Goal: Transaction & Acquisition: Purchase product/service

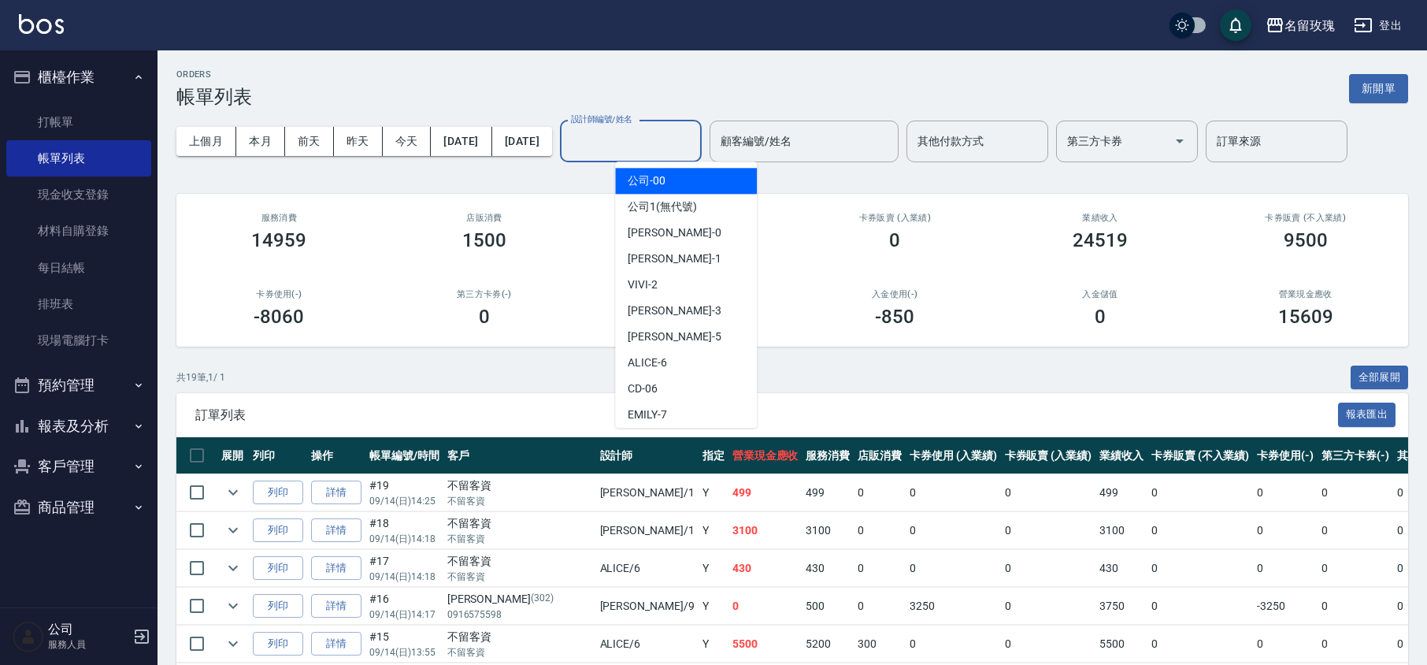
click at [644, 143] on input "設計師編號/姓名" at bounding box center [631, 142] width 128 height 28
click at [660, 287] on div "VIVI -2" at bounding box center [686, 285] width 142 height 26
type input "VIVI-2"
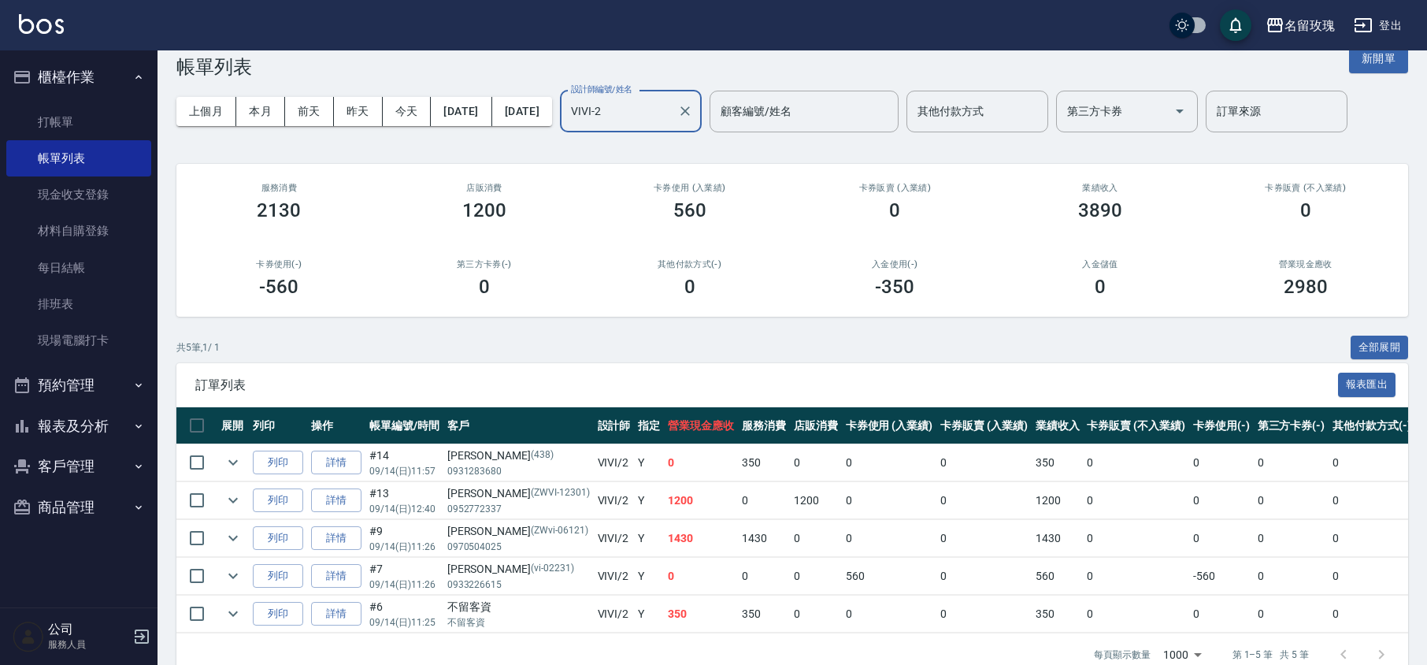
scroll to position [79, 0]
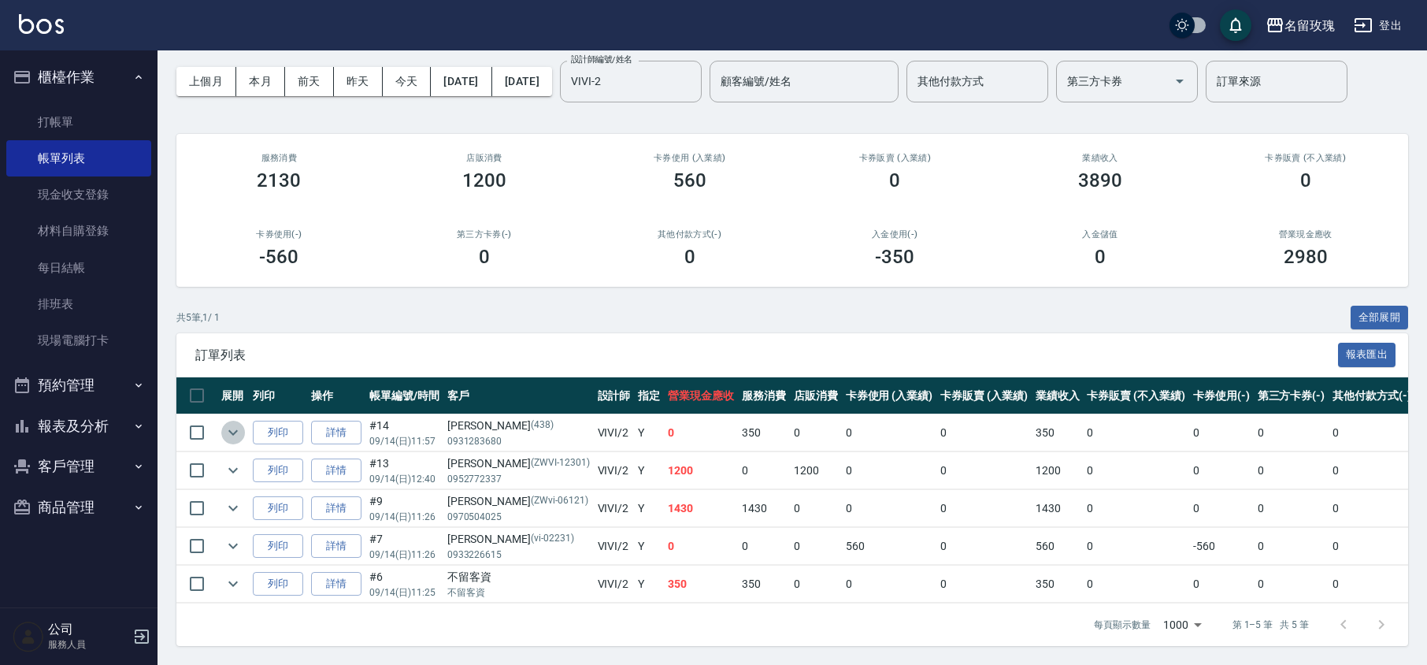
click at [228, 423] on icon "expand row" at bounding box center [233, 432] width 19 height 19
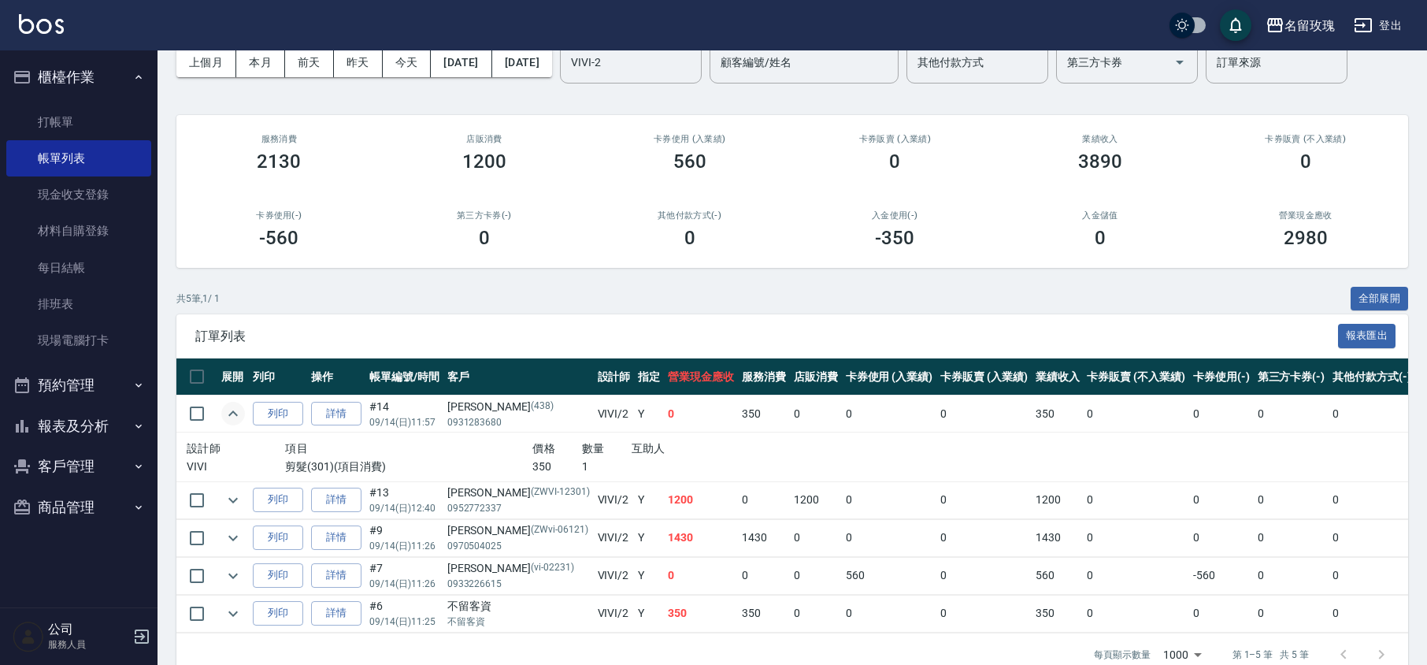
click at [227, 413] on icon "expand row" at bounding box center [233, 413] width 19 height 19
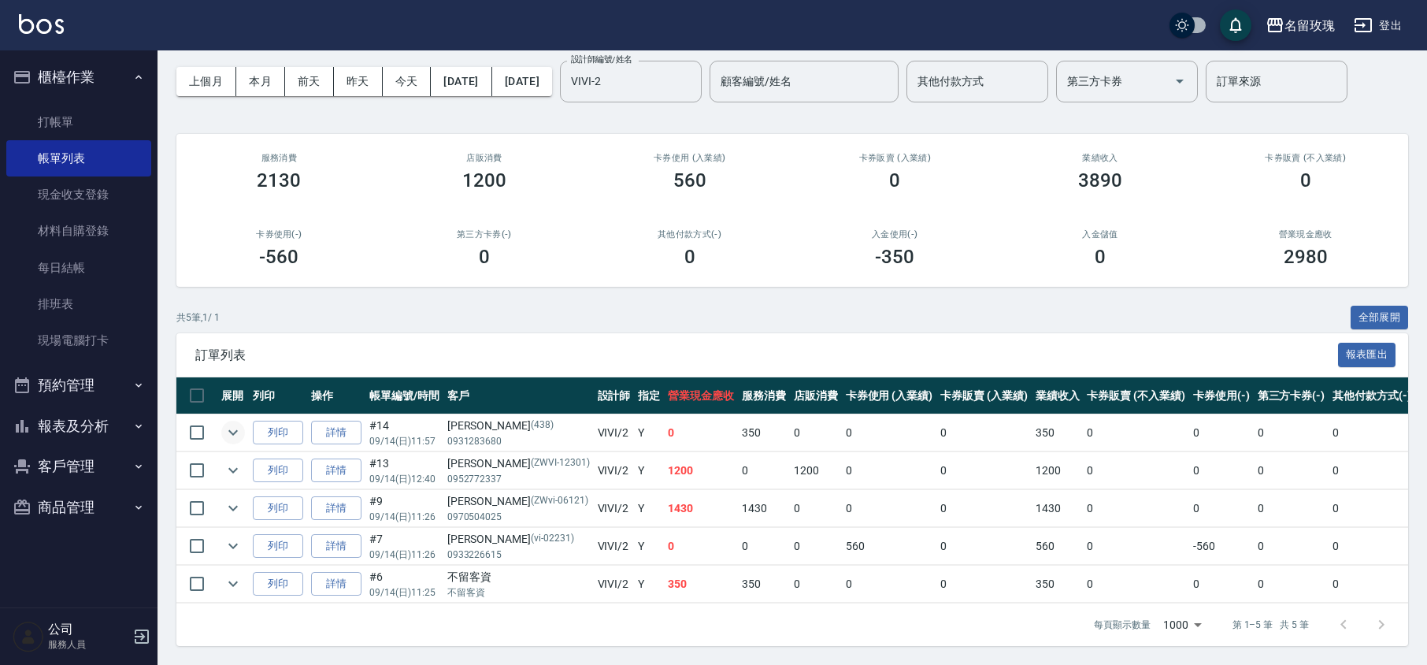
click at [220, 452] on td at bounding box center [232, 470] width 31 height 37
click at [47, 129] on link "打帳單" at bounding box center [78, 122] width 145 height 36
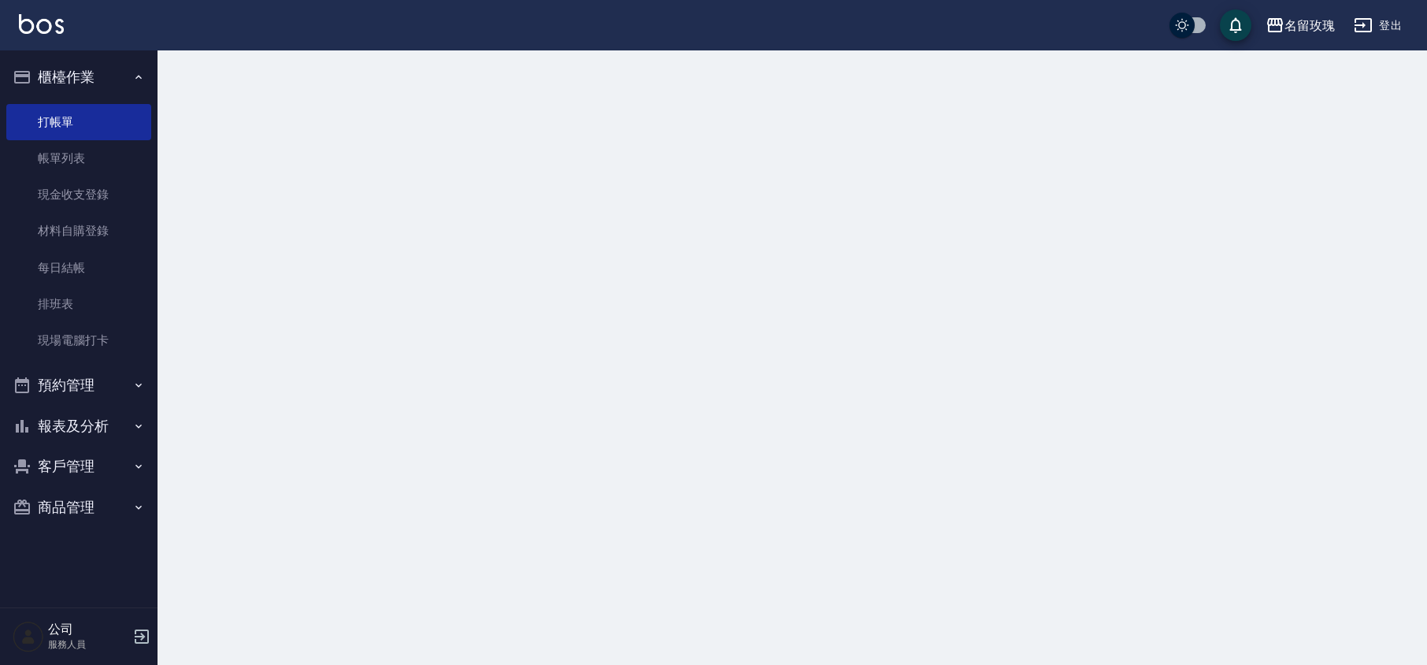
scroll to position [0, 0]
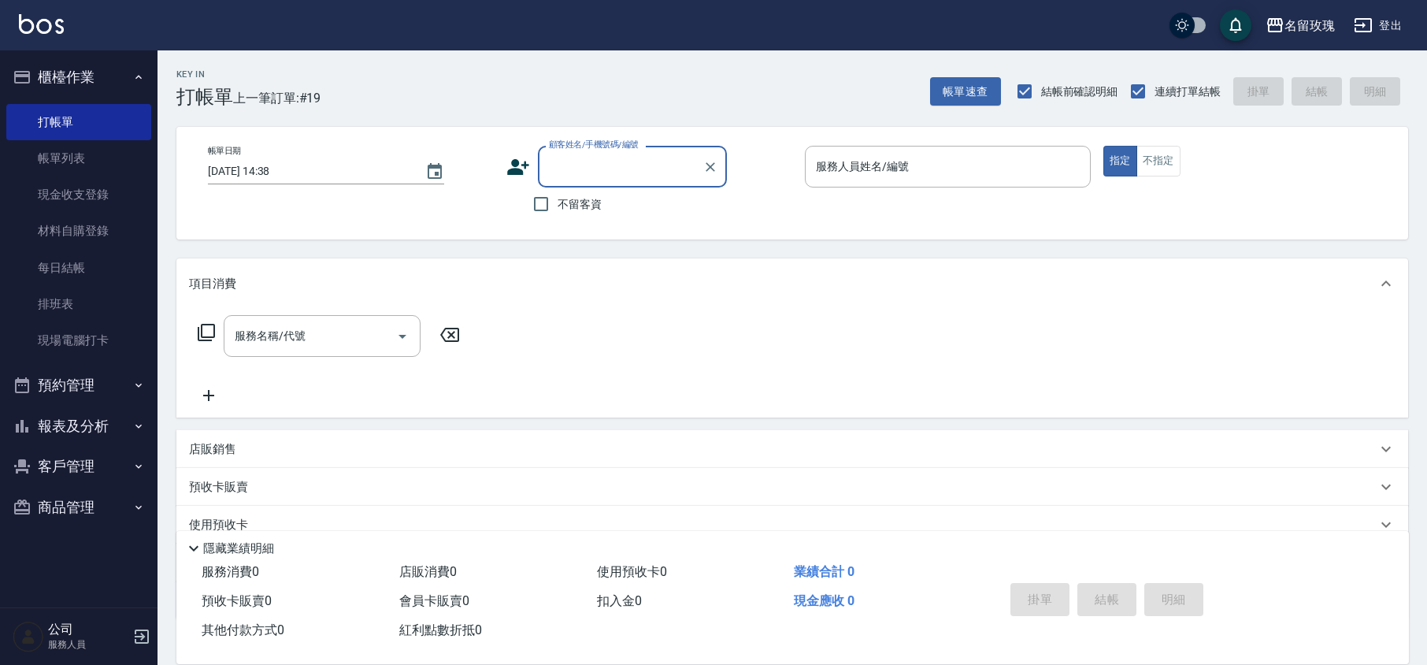
click at [596, 162] on input "顧客姓名/手機號碼/編號" at bounding box center [620, 167] width 151 height 28
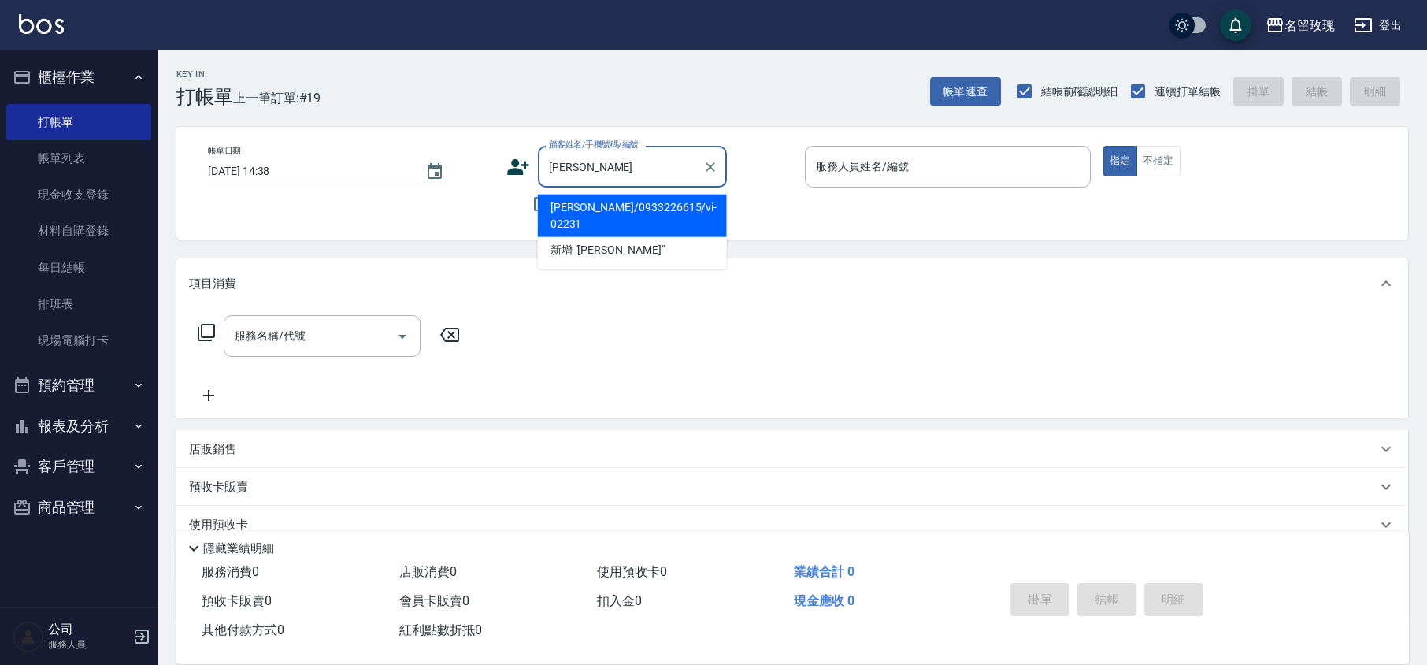
click at [610, 203] on li "[PERSON_NAME]/0933226615/vi-02231" at bounding box center [632, 216] width 189 height 43
type input "[PERSON_NAME]/0933226615/vi-02231"
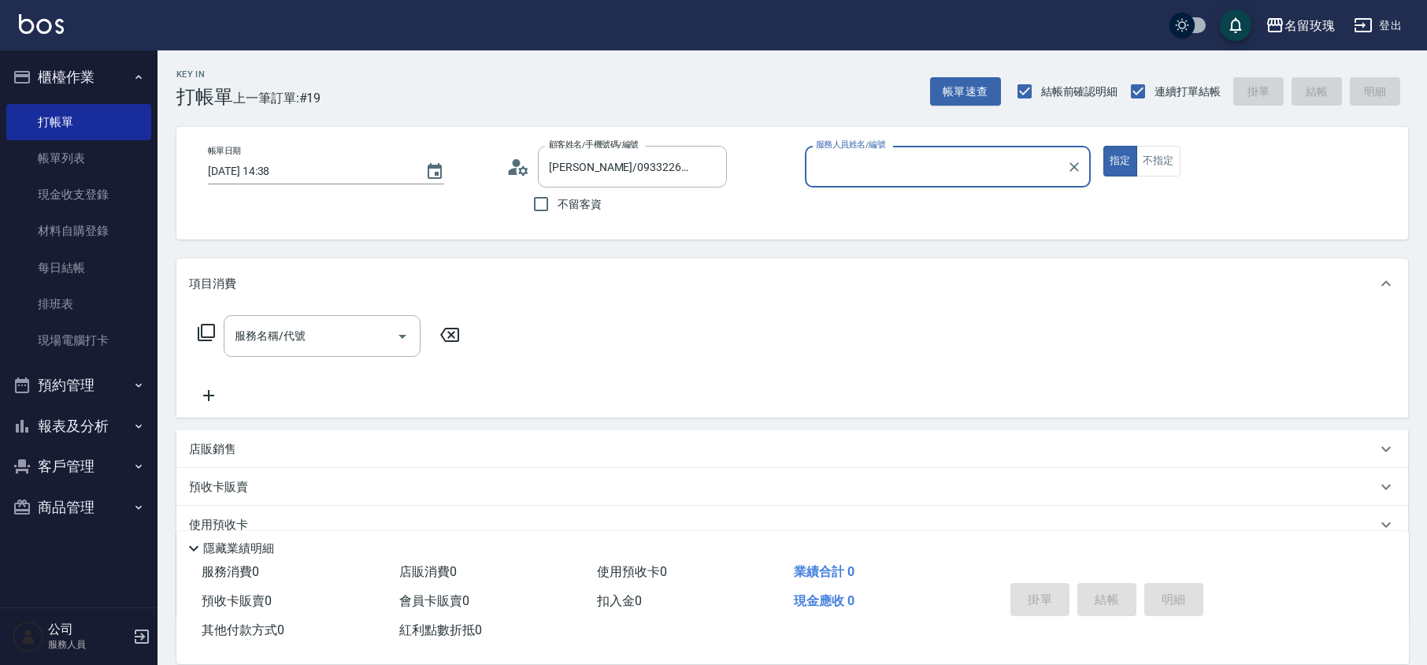
type input "VIVI-2"
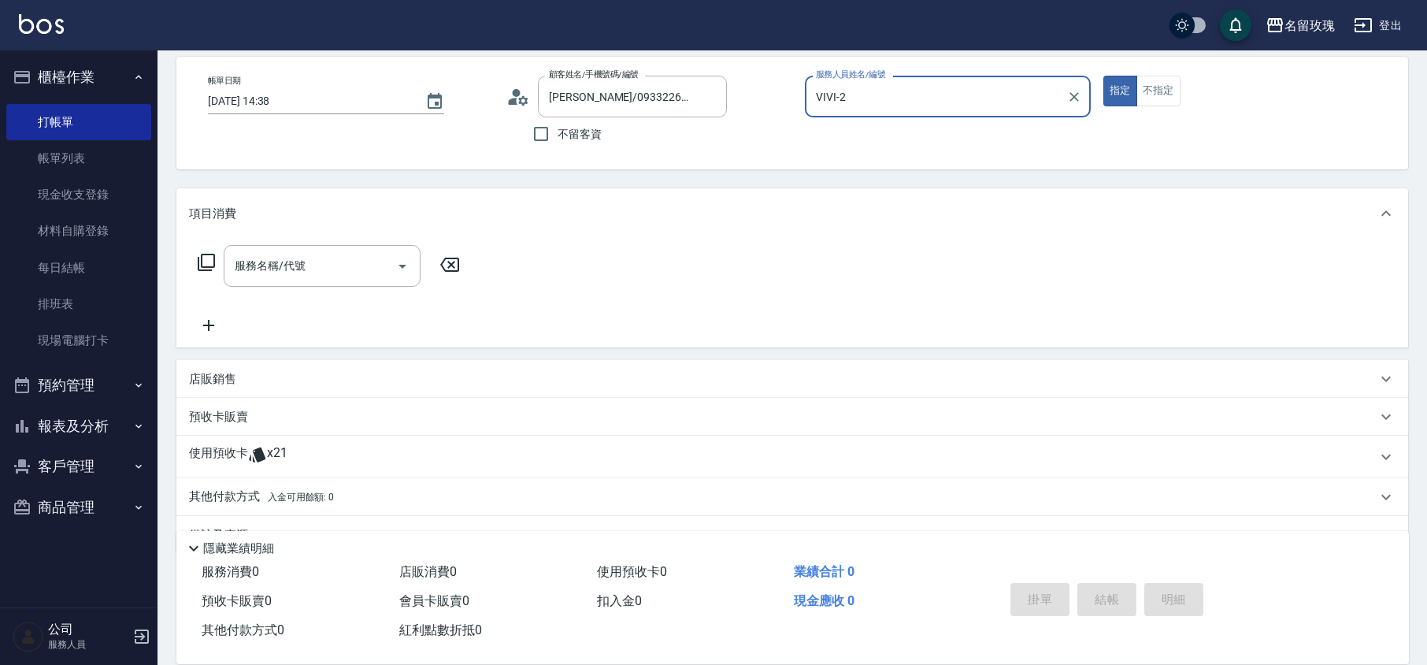
scroll to position [107, 0]
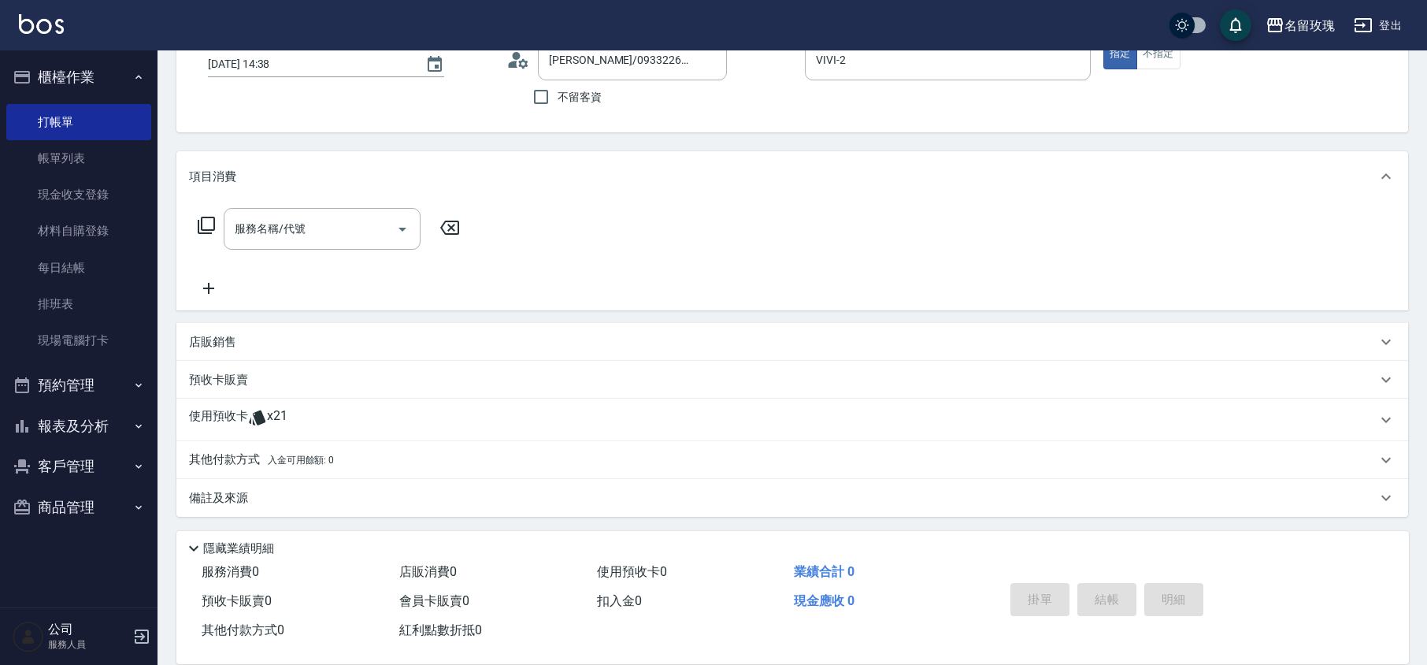
click at [315, 411] on div "使用預收卡 x21" at bounding box center [783, 420] width 1188 height 24
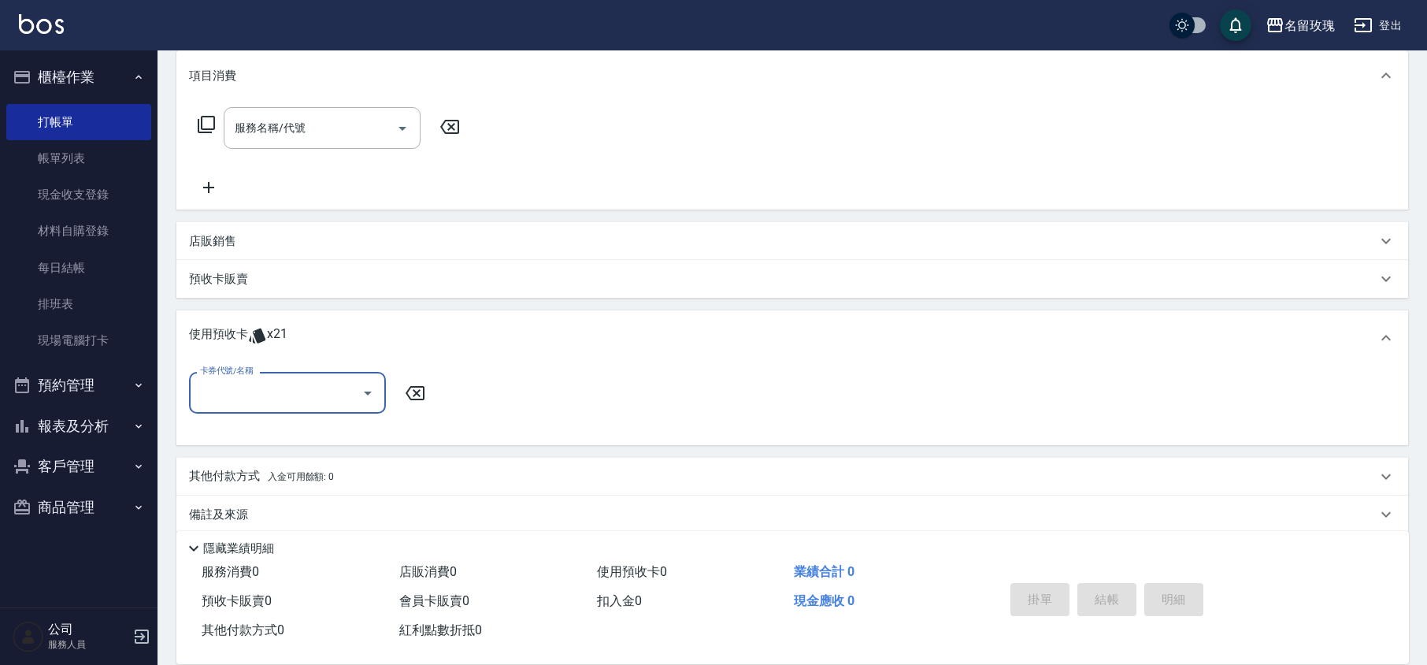
scroll to position [224, 0]
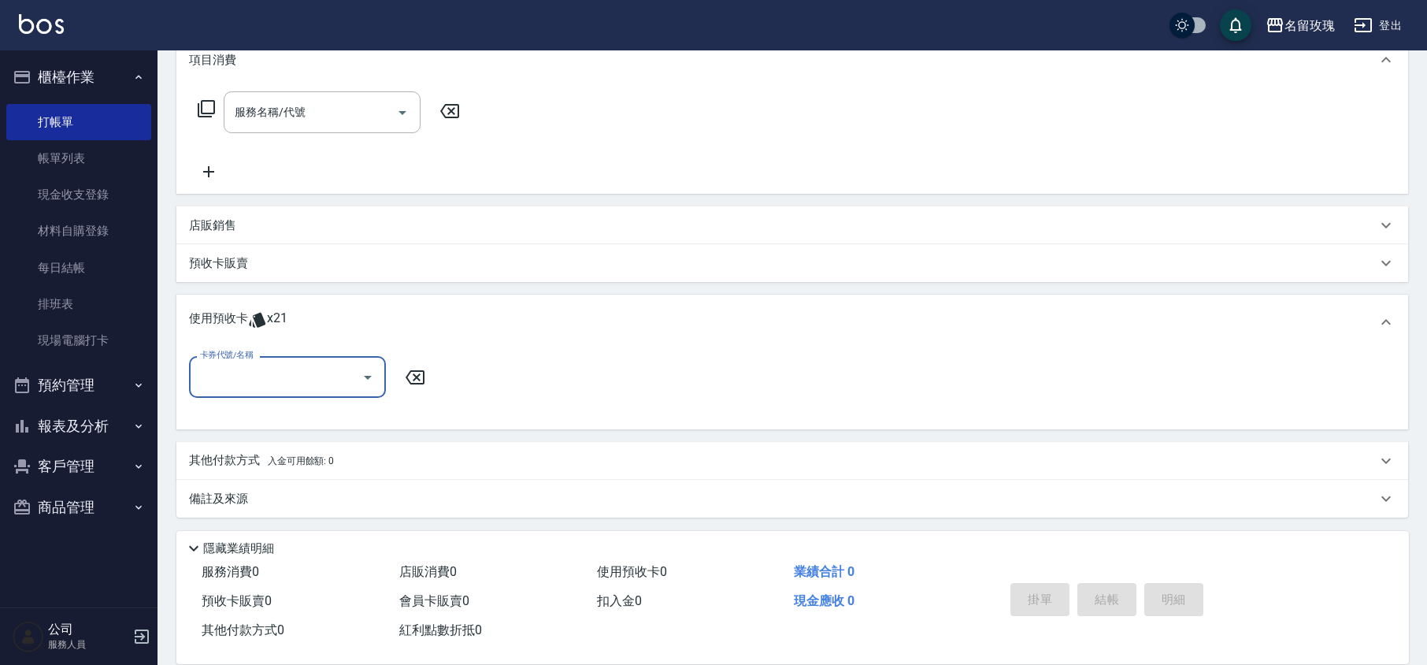
click at [295, 372] on input "卡券代號/名稱" at bounding box center [275, 377] width 159 height 28
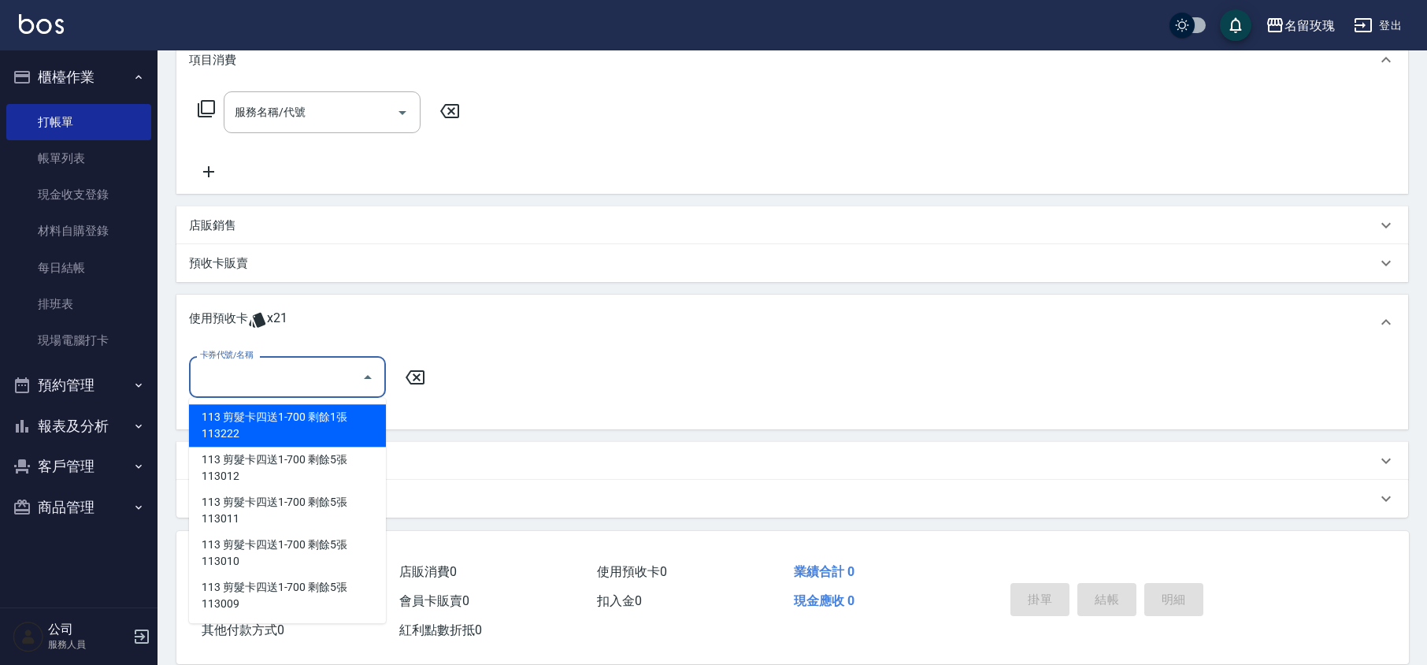
click at [313, 419] on div "113 剪髮卡四送1-700 剩餘1張 113222" at bounding box center [287, 425] width 197 height 43
type input "113 剪髮卡四送1-700 113222"
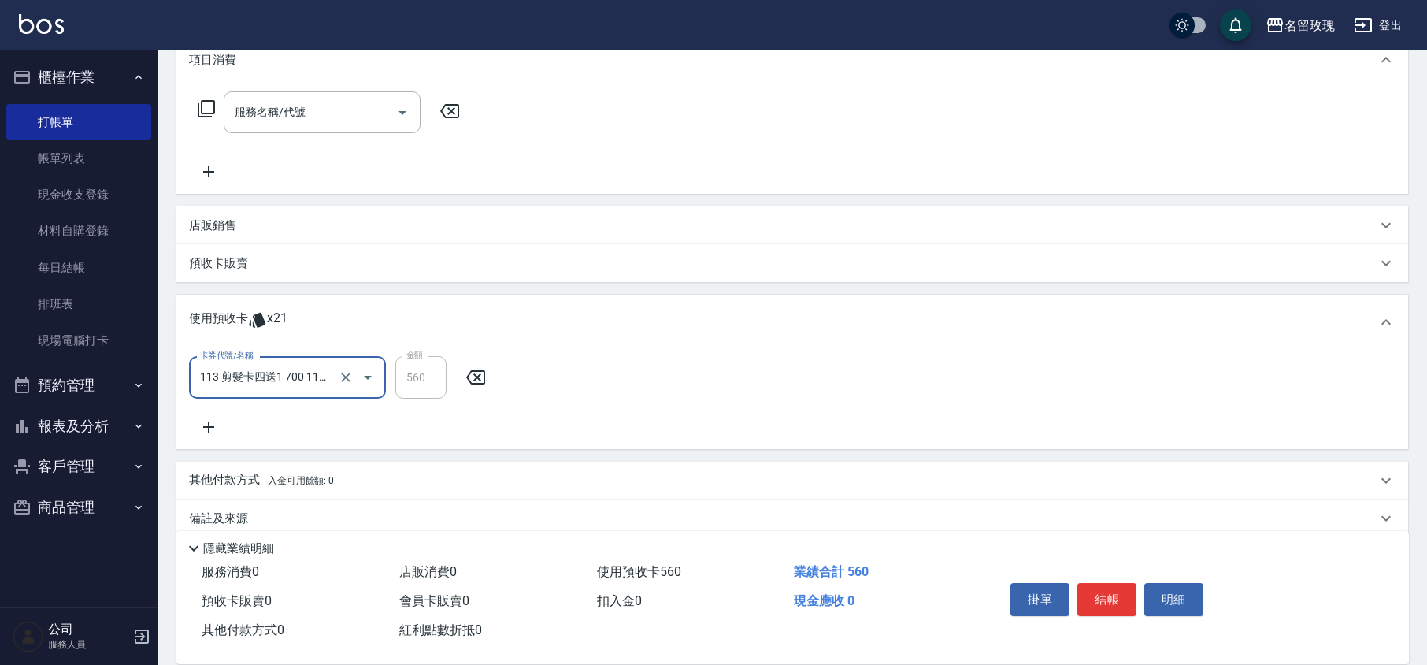
scroll to position [0, 0]
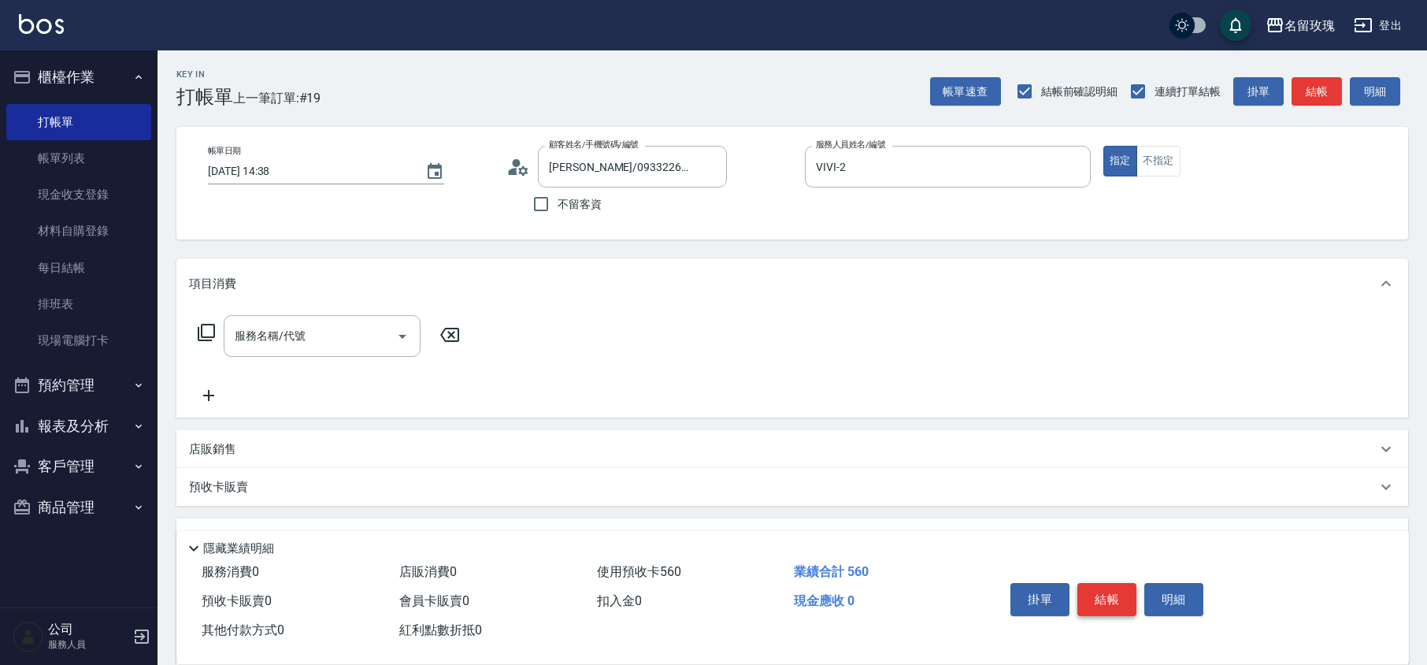
click at [1099, 590] on button "結帳" at bounding box center [1106, 599] width 59 height 33
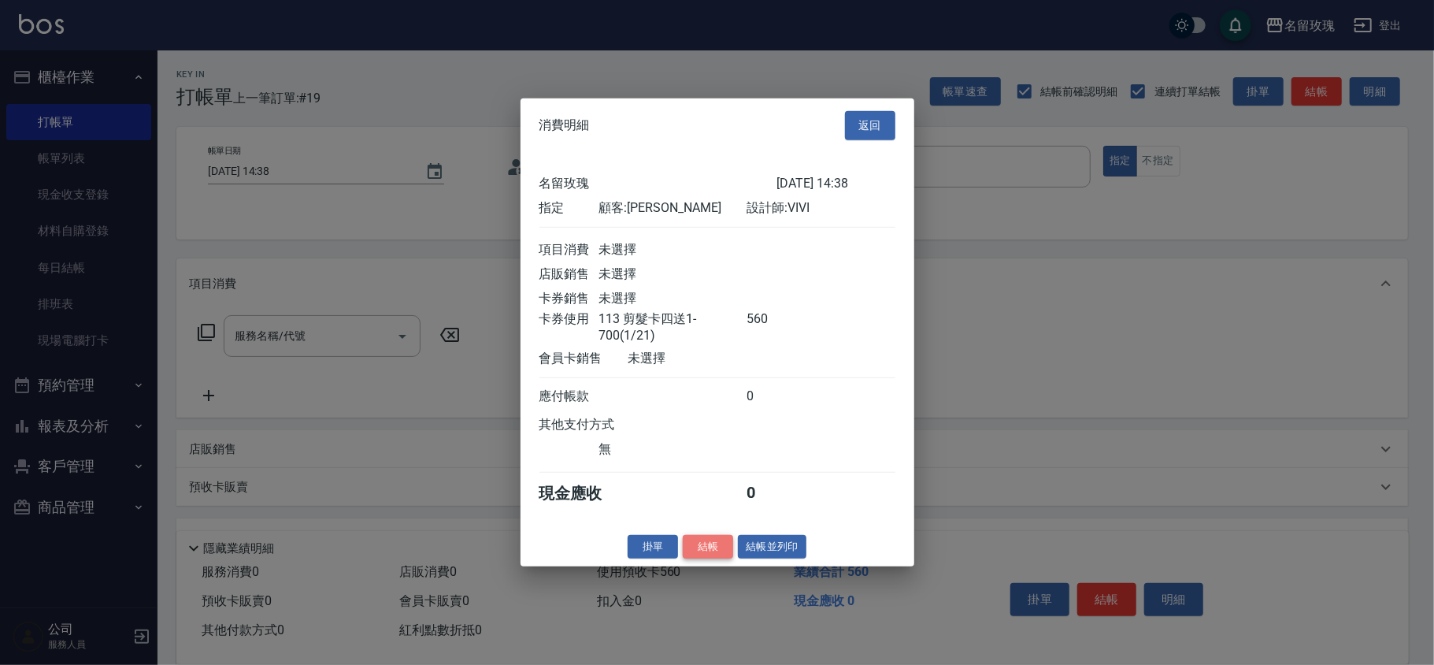
click at [717, 558] on button "結帳" at bounding box center [708, 546] width 50 height 24
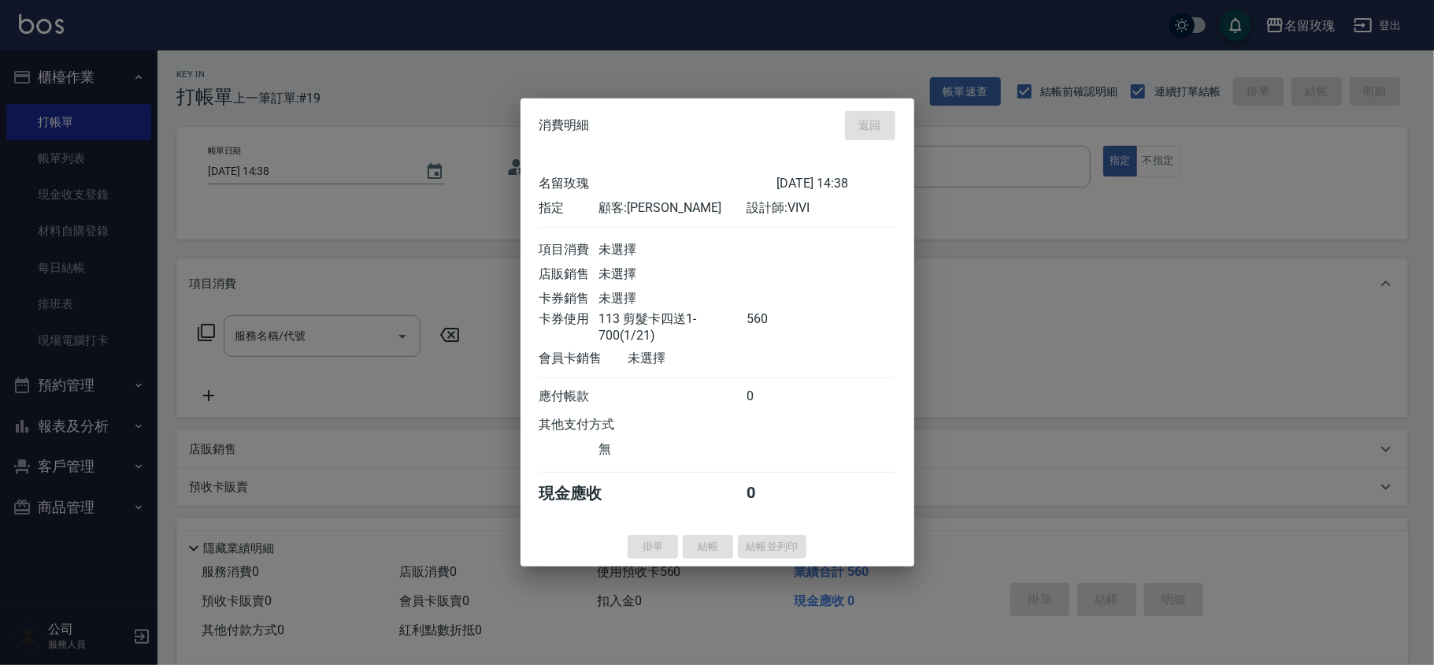
type input "[DATE] 14:52"
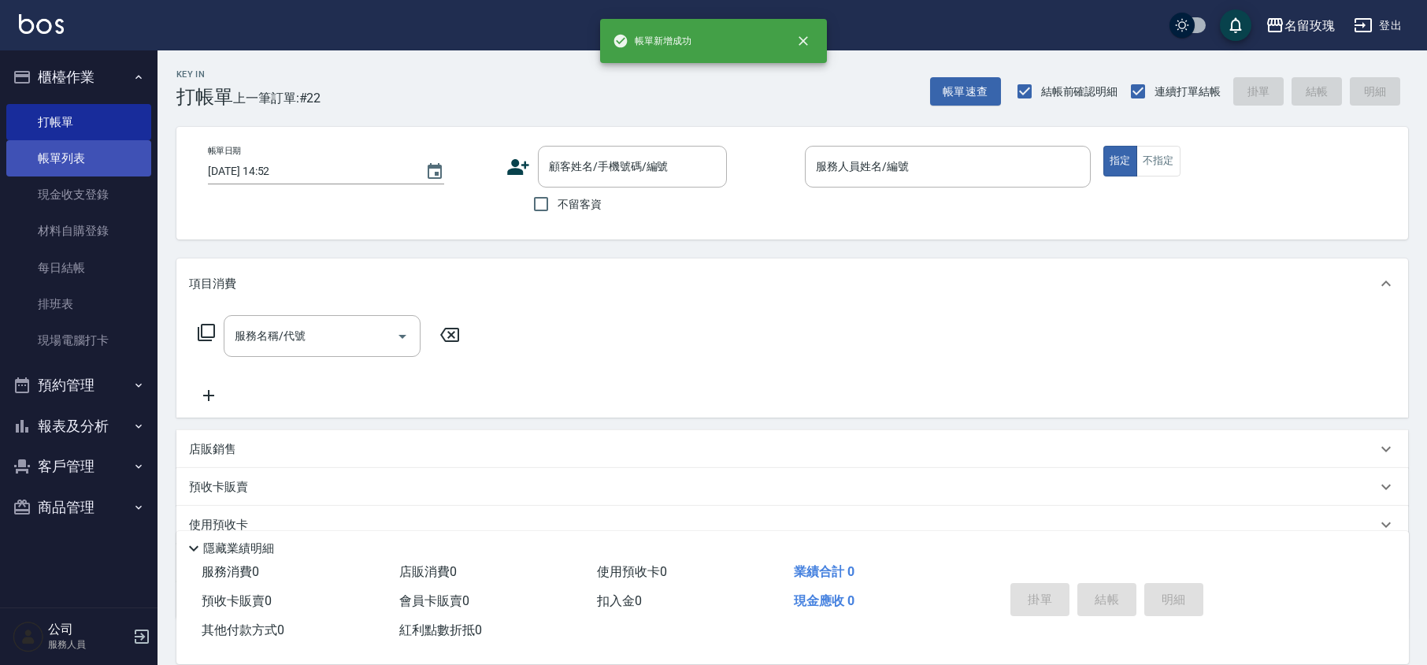
click at [76, 150] on link "帳單列表" at bounding box center [78, 158] width 145 height 36
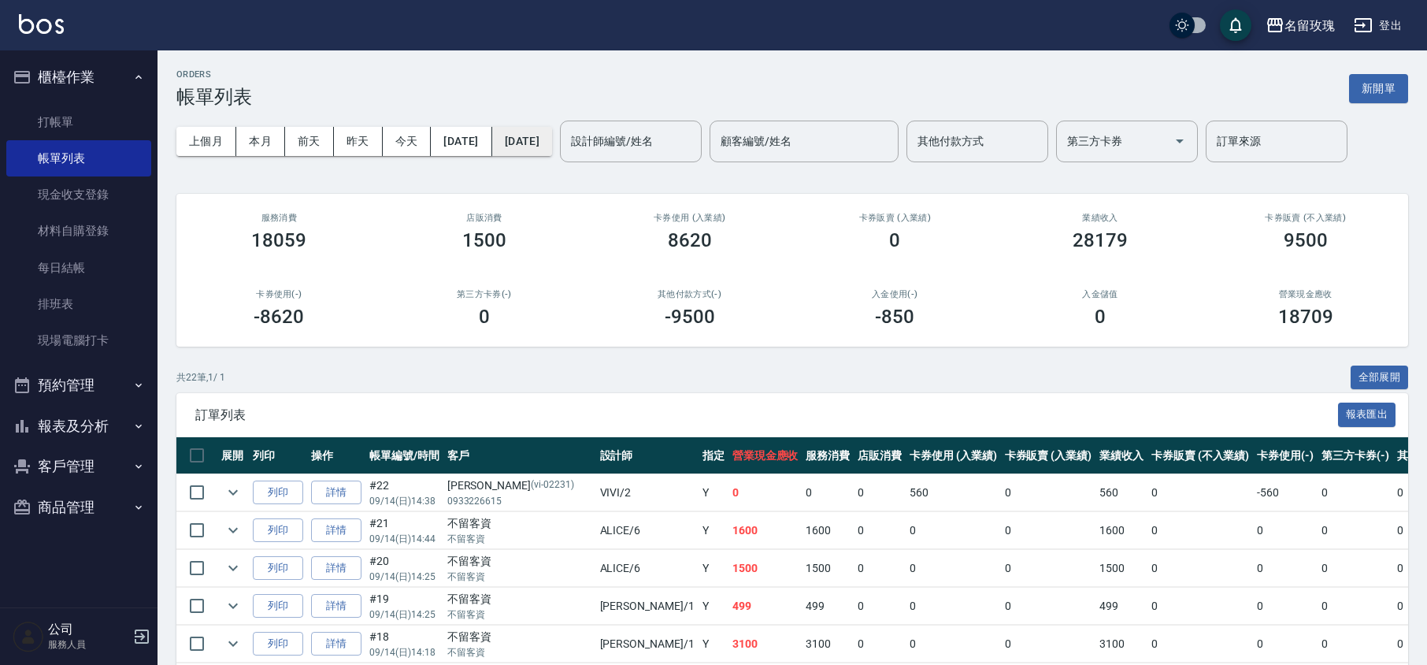
click at [552, 152] on button "[DATE]" at bounding box center [522, 141] width 60 height 29
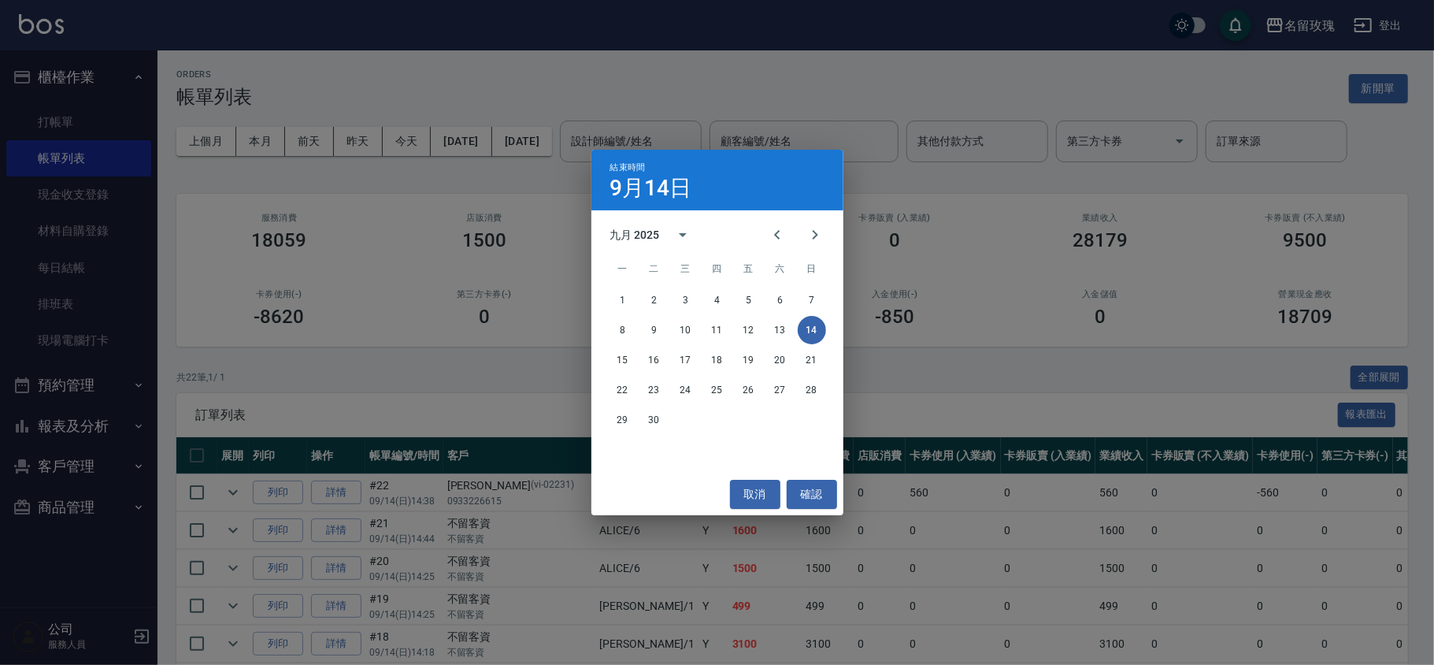
click at [605, 91] on div "結束時間 [DATE] 九月 2025 一 二 三 四 五 六 日 1 2 3 4 5 6 7 8 9 10 11 12 13 14 15 16 17 18 …" at bounding box center [717, 332] width 1434 height 665
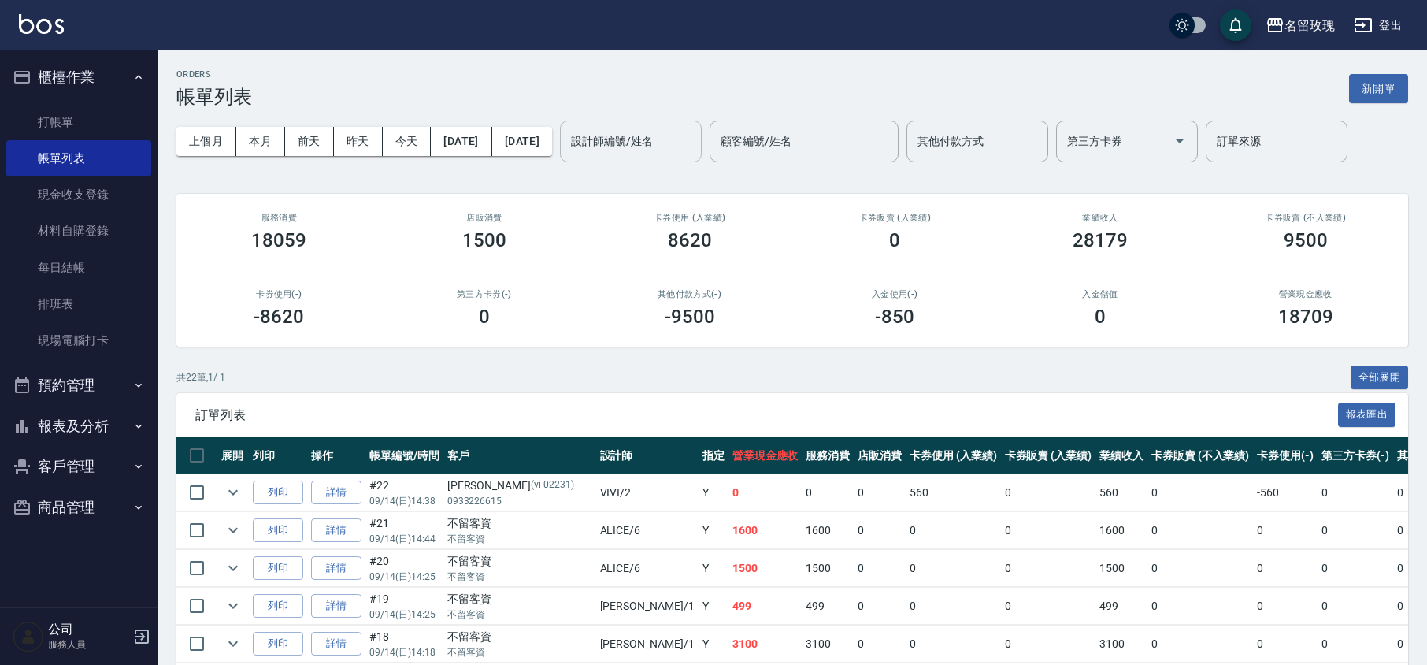
click at [684, 128] on div "設計師編號/姓名 設計師編號/姓名" at bounding box center [631, 141] width 142 height 42
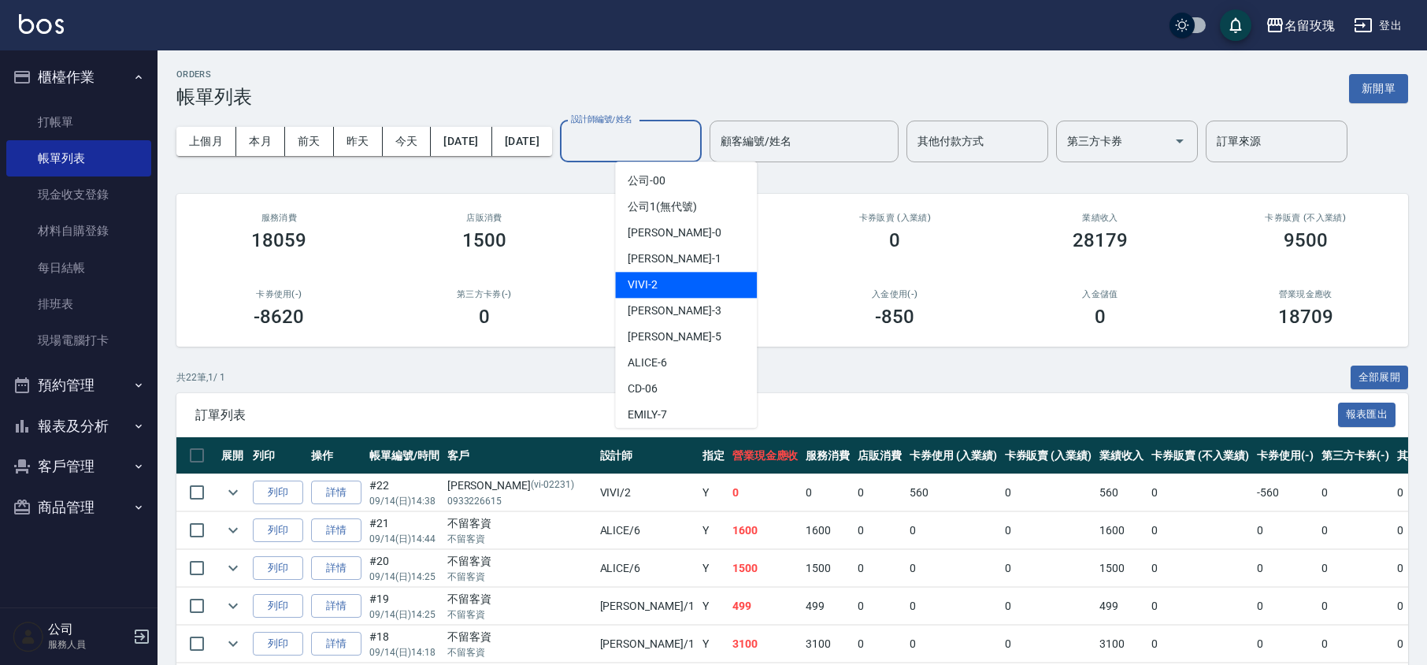
click at [682, 281] on div "VIVI -2" at bounding box center [686, 285] width 142 height 26
type input "VIVI-2"
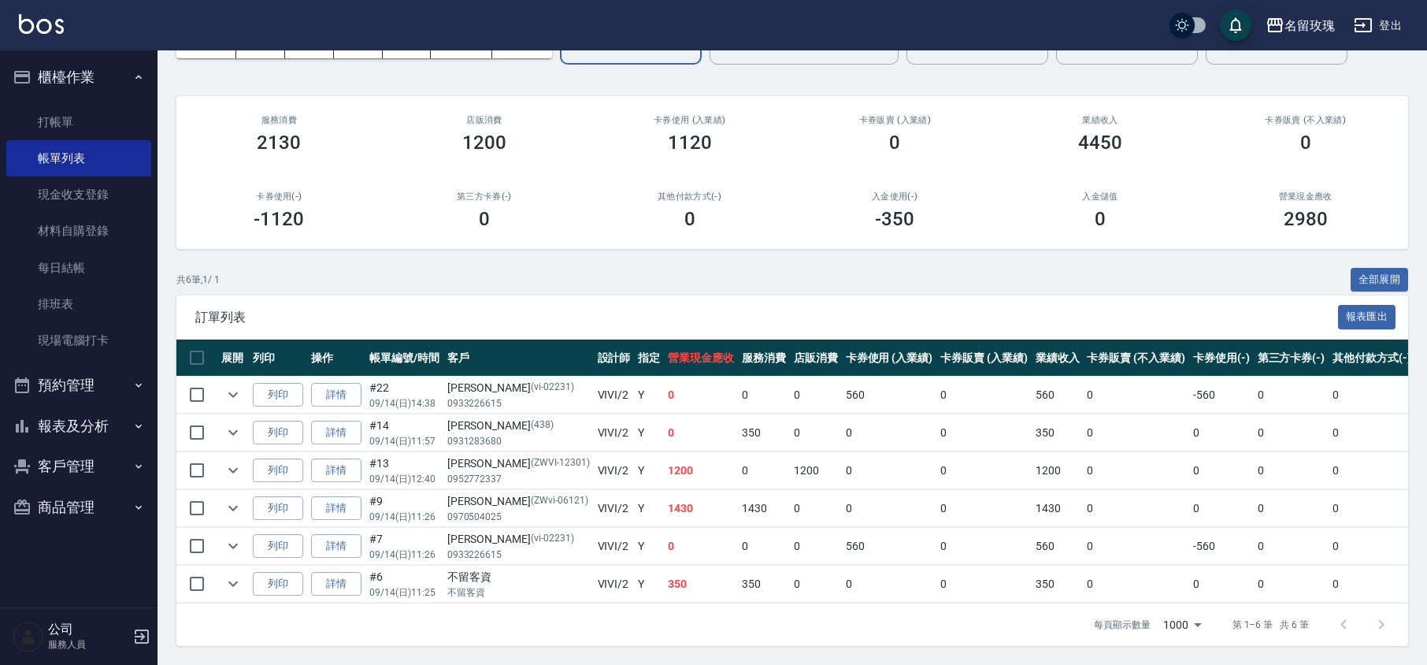
scroll to position [117, 0]
click at [96, 123] on link "打帳單" at bounding box center [78, 122] width 145 height 36
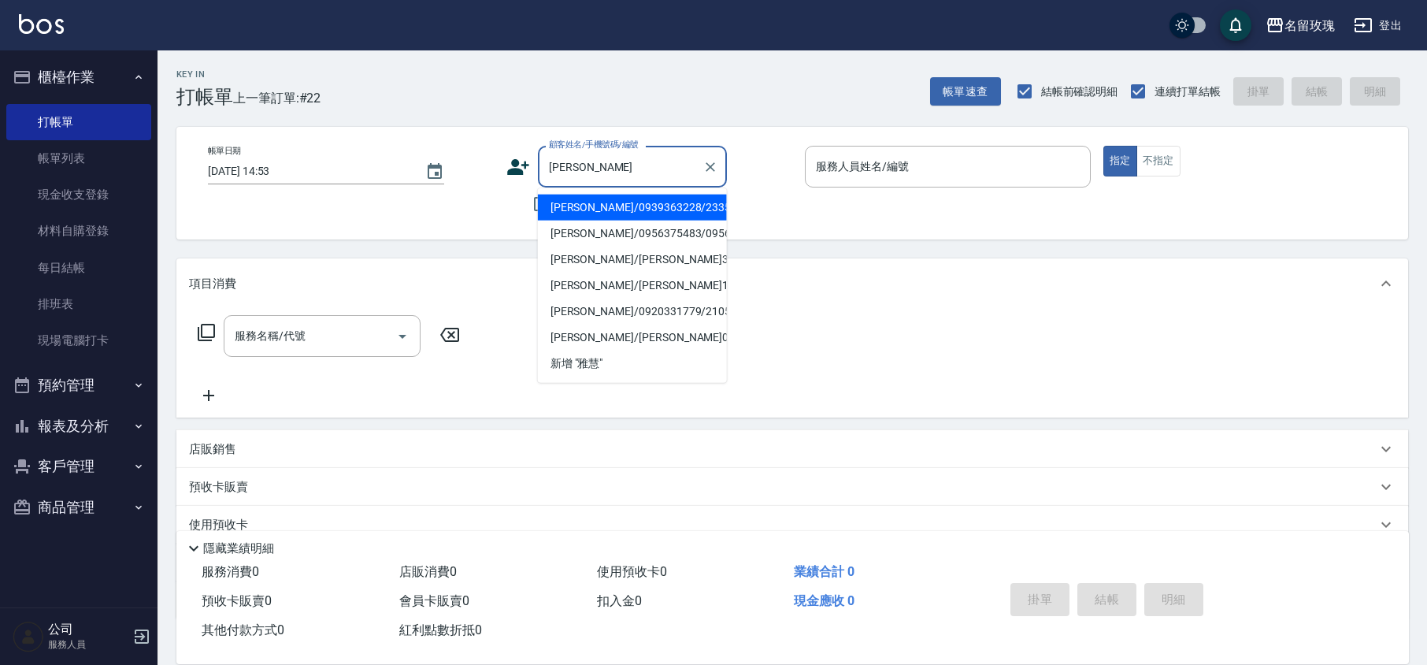
click at [584, 218] on li "[PERSON_NAME]/0939363228/2335" at bounding box center [632, 208] width 189 height 26
type input "[PERSON_NAME]/0939363228/2335"
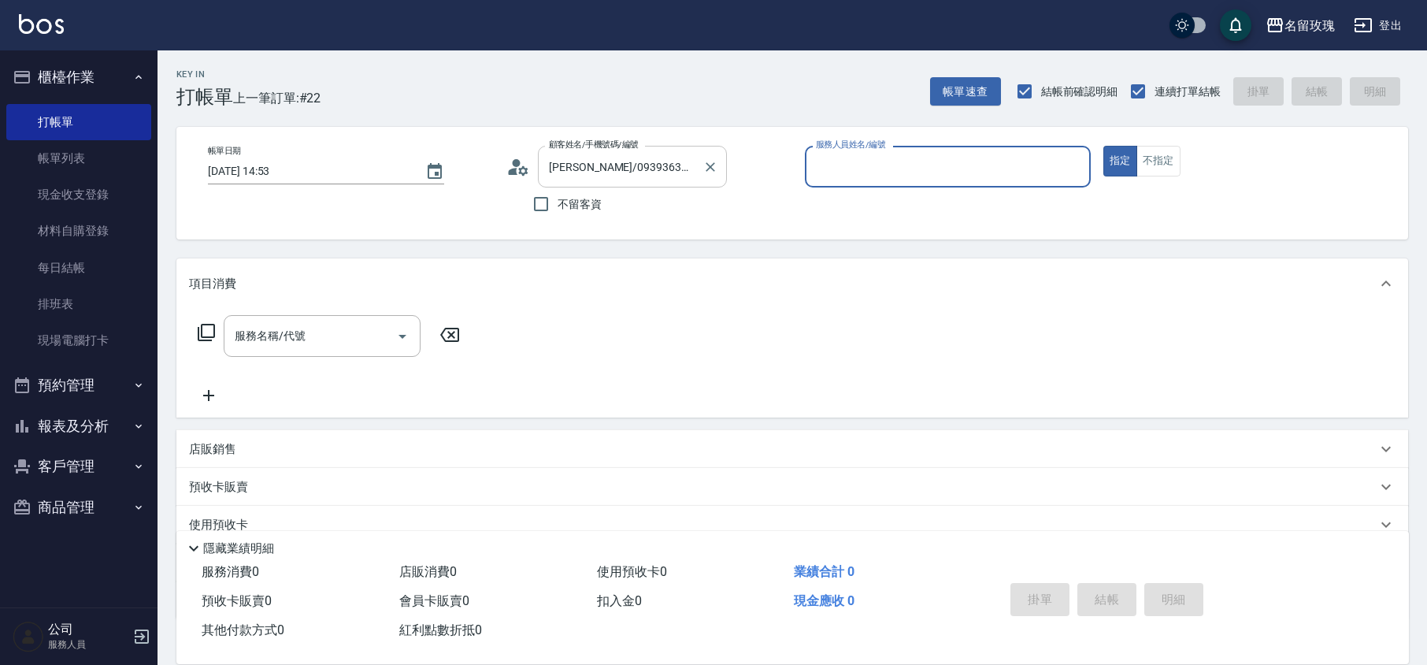
type input "[PERSON_NAME]-5"
click at [612, 143] on label "顧客姓名/手機號碼/編號" at bounding box center [594, 145] width 90 height 12
click at [612, 153] on input "[PERSON_NAME]/0939363228/2335" at bounding box center [620, 167] width 151 height 28
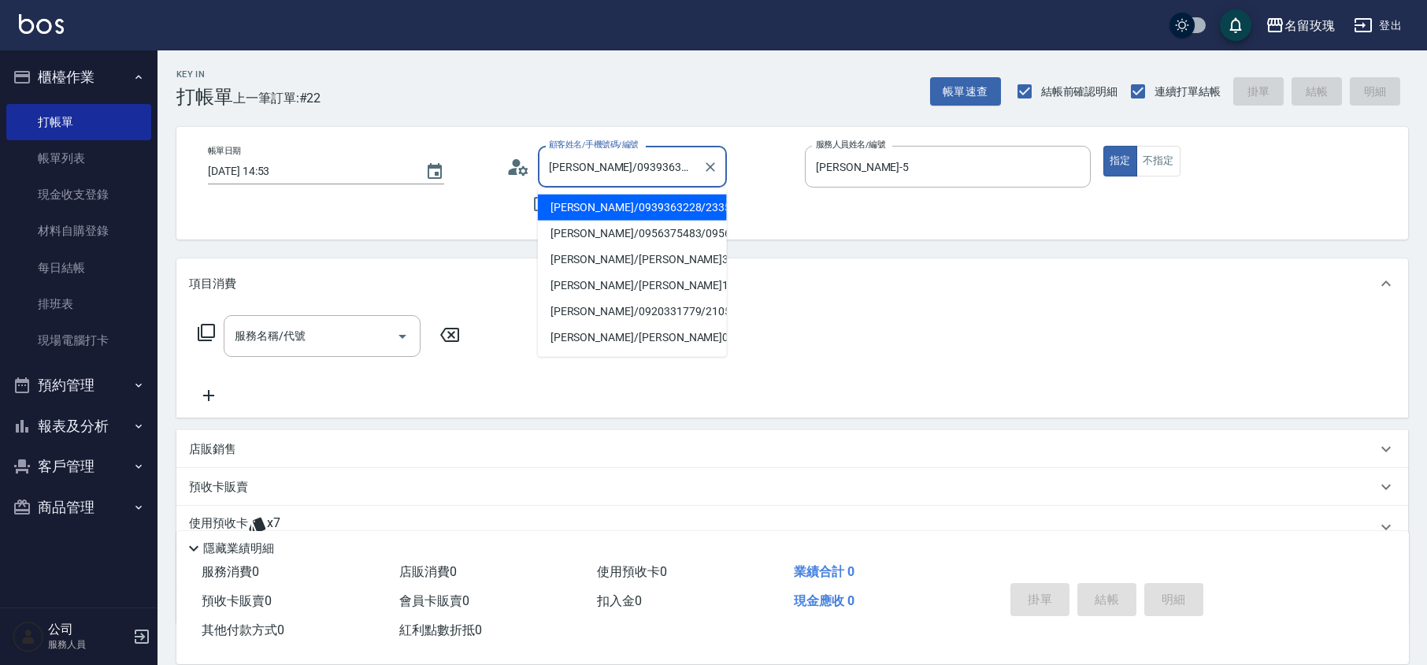
click at [580, 155] on input "[PERSON_NAME]/0939363228/2335" at bounding box center [620, 167] width 151 height 28
click at [587, 243] on li "[PERSON_NAME]/0956375483/0956375483" at bounding box center [632, 233] width 189 height 26
type input "[PERSON_NAME]/0956375483/0956375483"
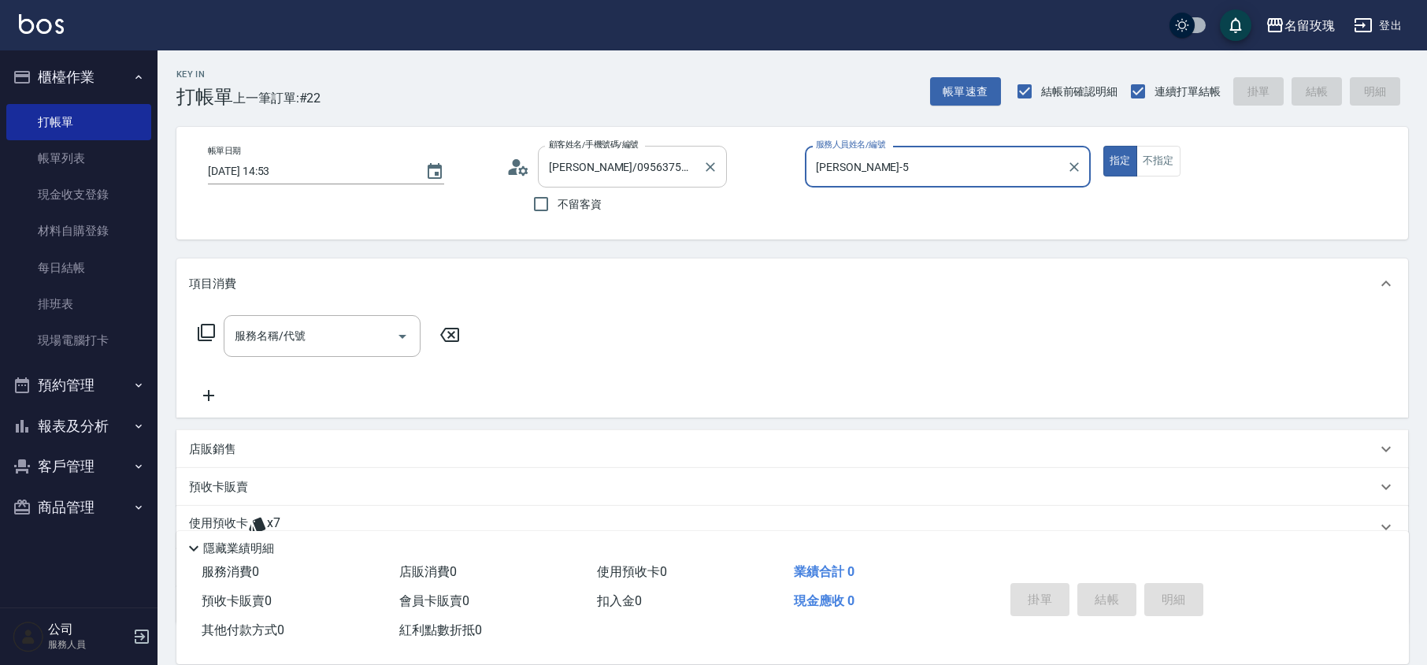
type input "ALICE-6"
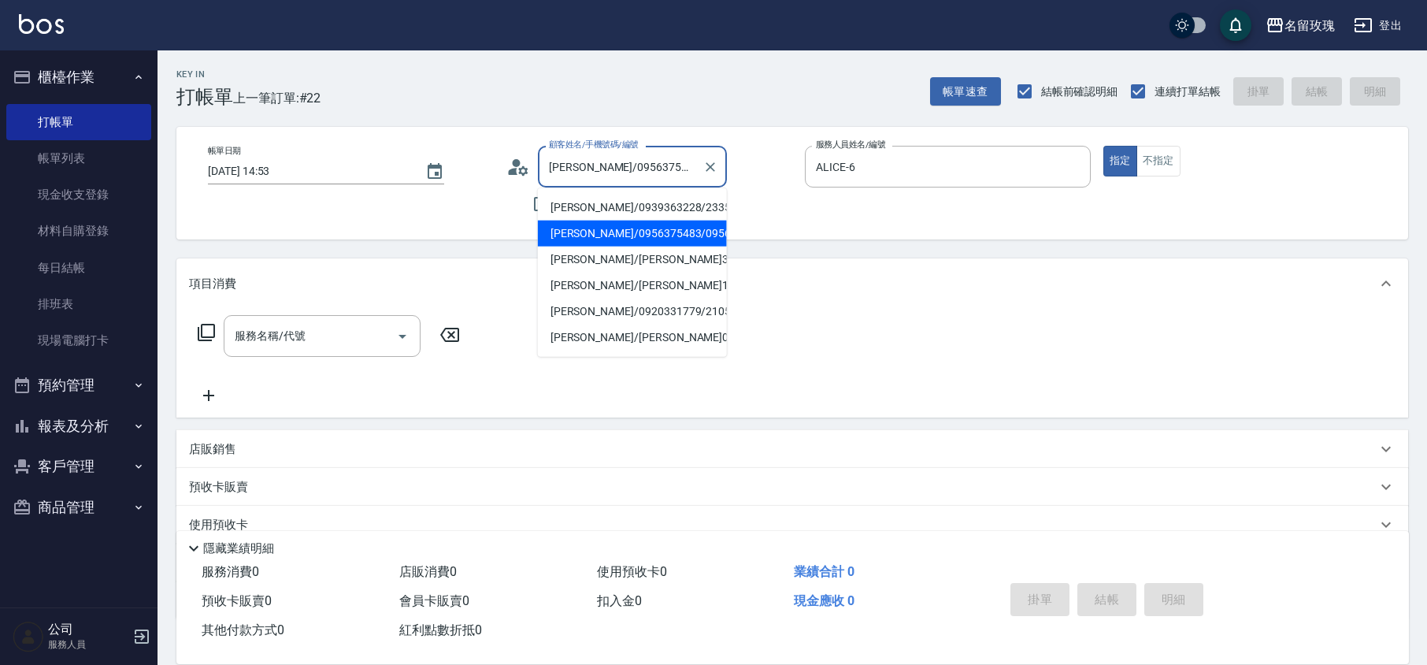
click at [575, 171] on input "[PERSON_NAME]/0956375483/0956375483" at bounding box center [620, 167] width 151 height 28
click at [587, 272] on li "[PERSON_NAME]/[PERSON_NAME]354/354" at bounding box center [632, 259] width 189 height 26
type input "[PERSON_NAME]/[PERSON_NAME]354/354"
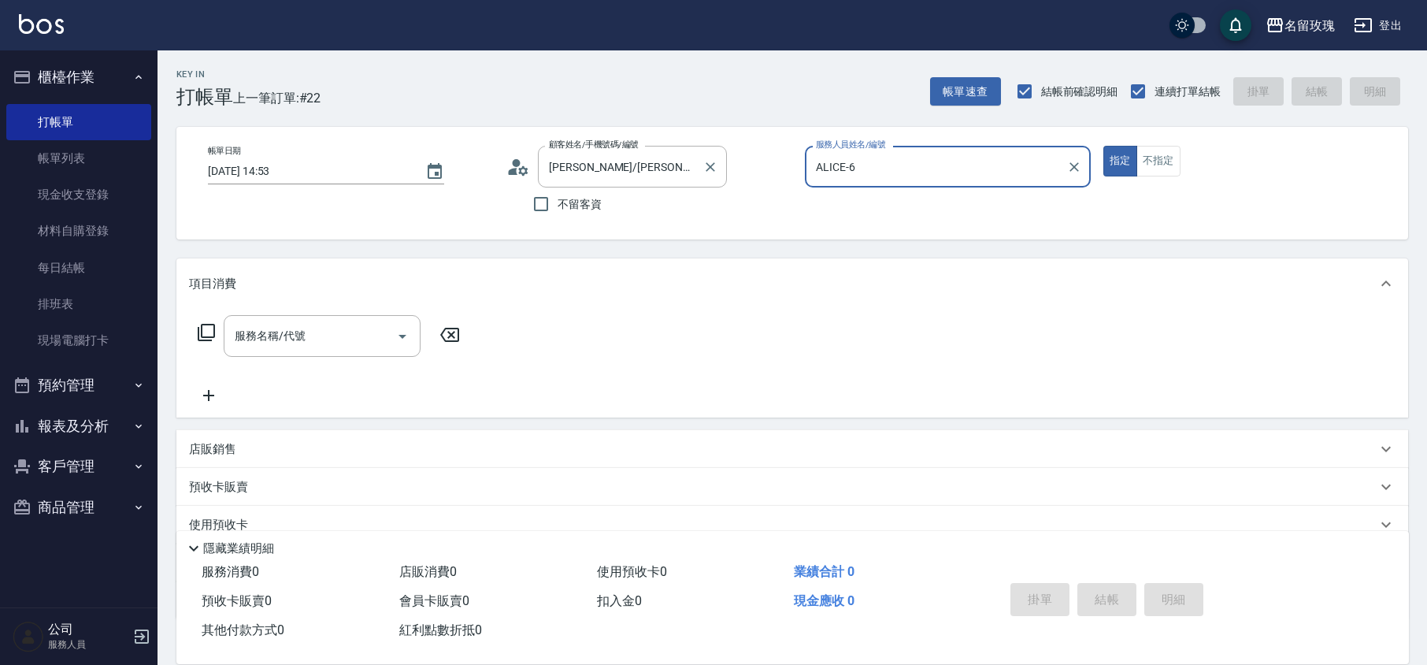
type input "公司1(無代號)"
click at [587, 165] on input "[PERSON_NAME]/[PERSON_NAME]354/354" at bounding box center [620, 167] width 151 height 28
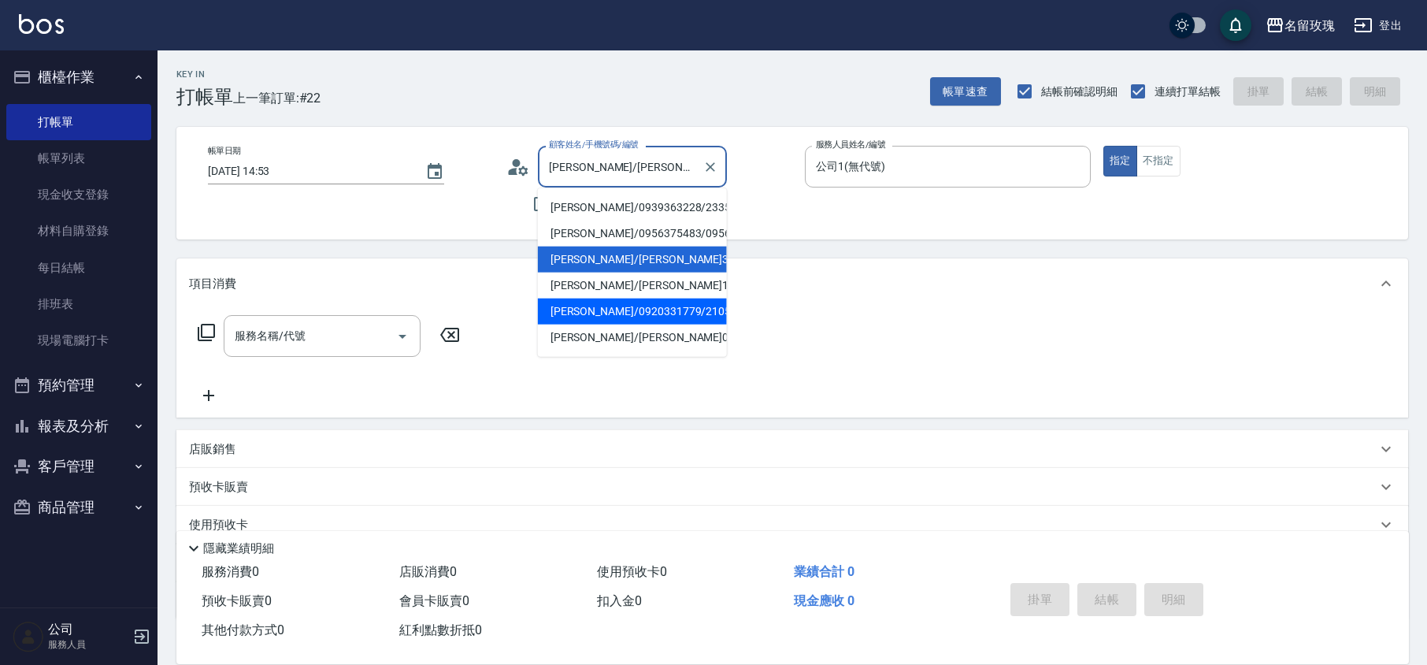
click at [590, 323] on li "[PERSON_NAME]/0920331779/2105" at bounding box center [632, 311] width 189 height 26
click at [600, 162] on input "[PERSON_NAME]/0920331779/2105" at bounding box center [620, 167] width 151 height 28
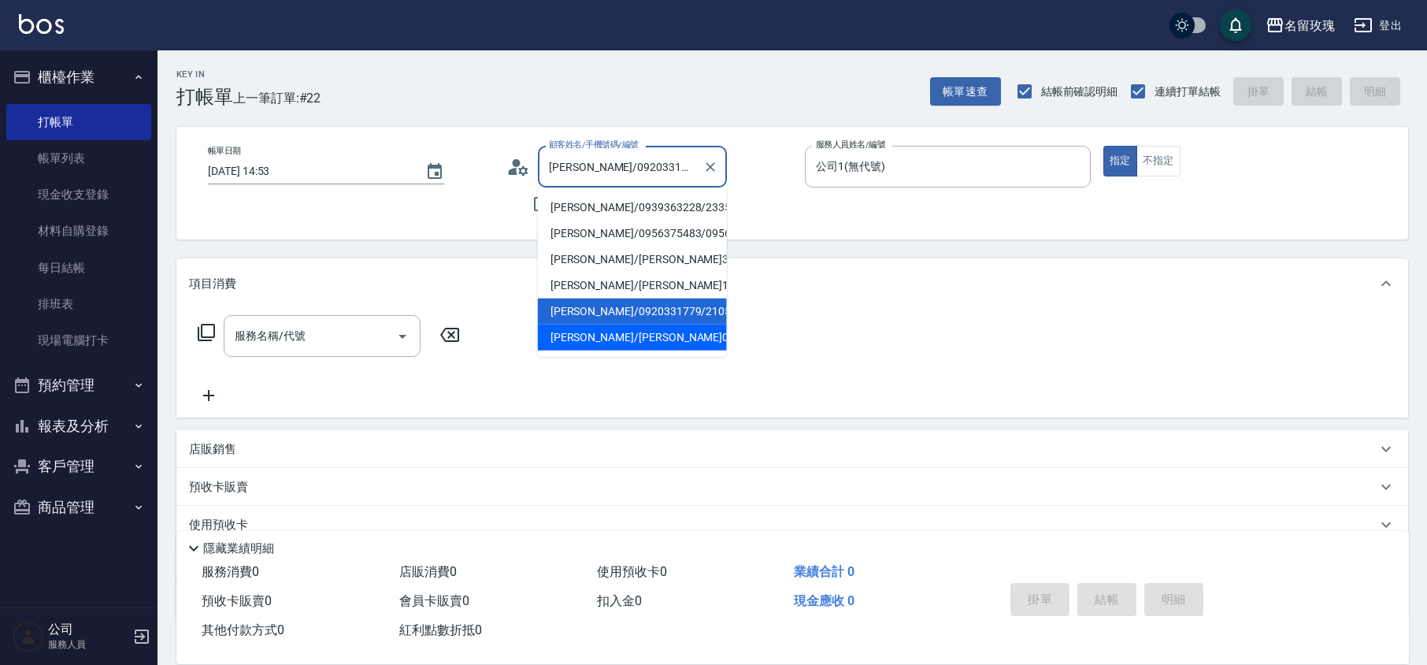
click at [590, 346] on li "[PERSON_NAME]/[PERSON_NAME]0209/0209" at bounding box center [632, 337] width 189 height 26
type input "[PERSON_NAME]/[PERSON_NAME]0209/0209"
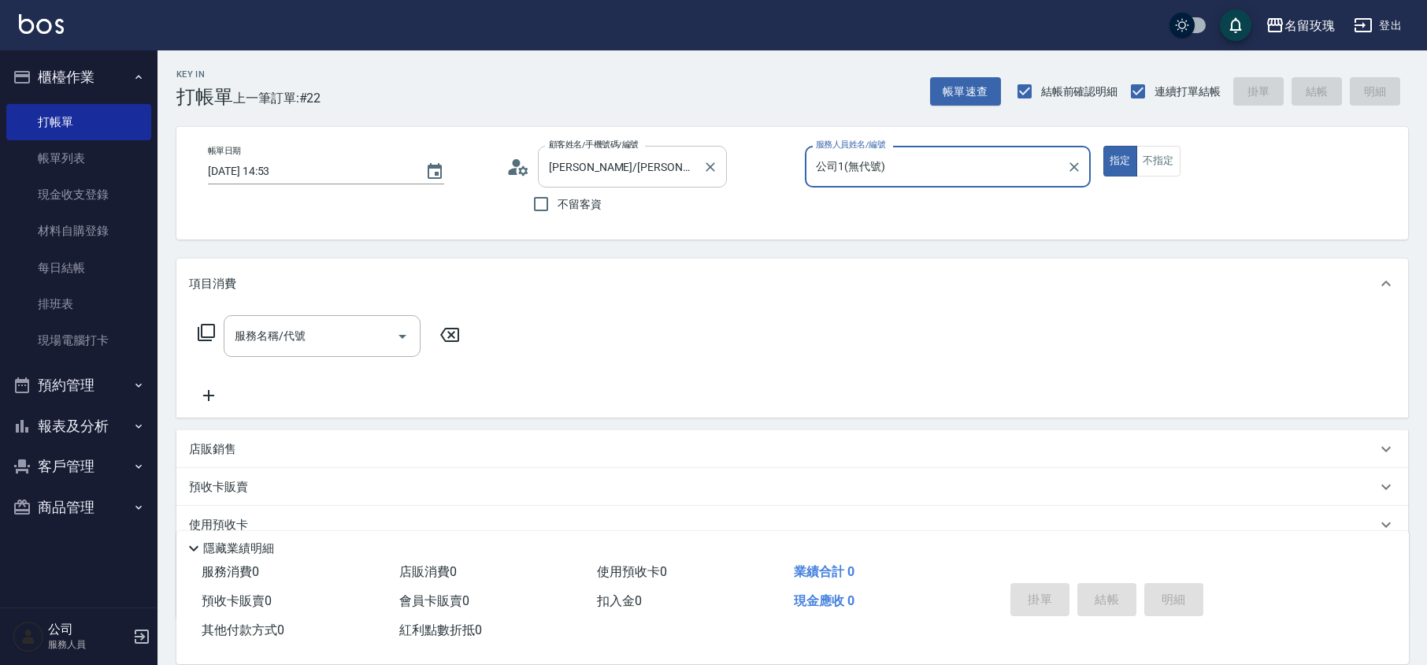
click at [630, 183] on div "[PERSON_NAME]/[PERSON_NAME]0209/0209 顧客姓名/手機號碼/編號" at bounding box center [632, 167] width 189 height 42
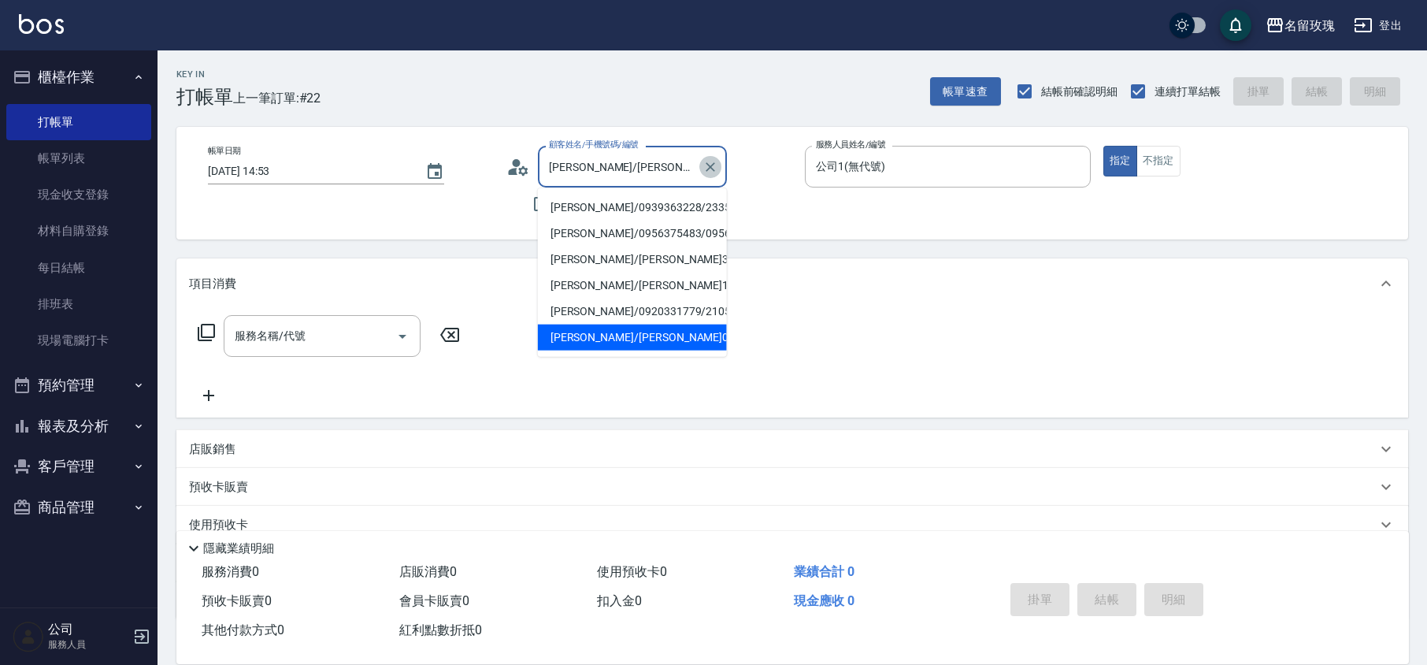
click at [707, 165] on icon "Clear" at bounding box center [710, 167] width 16 height 16
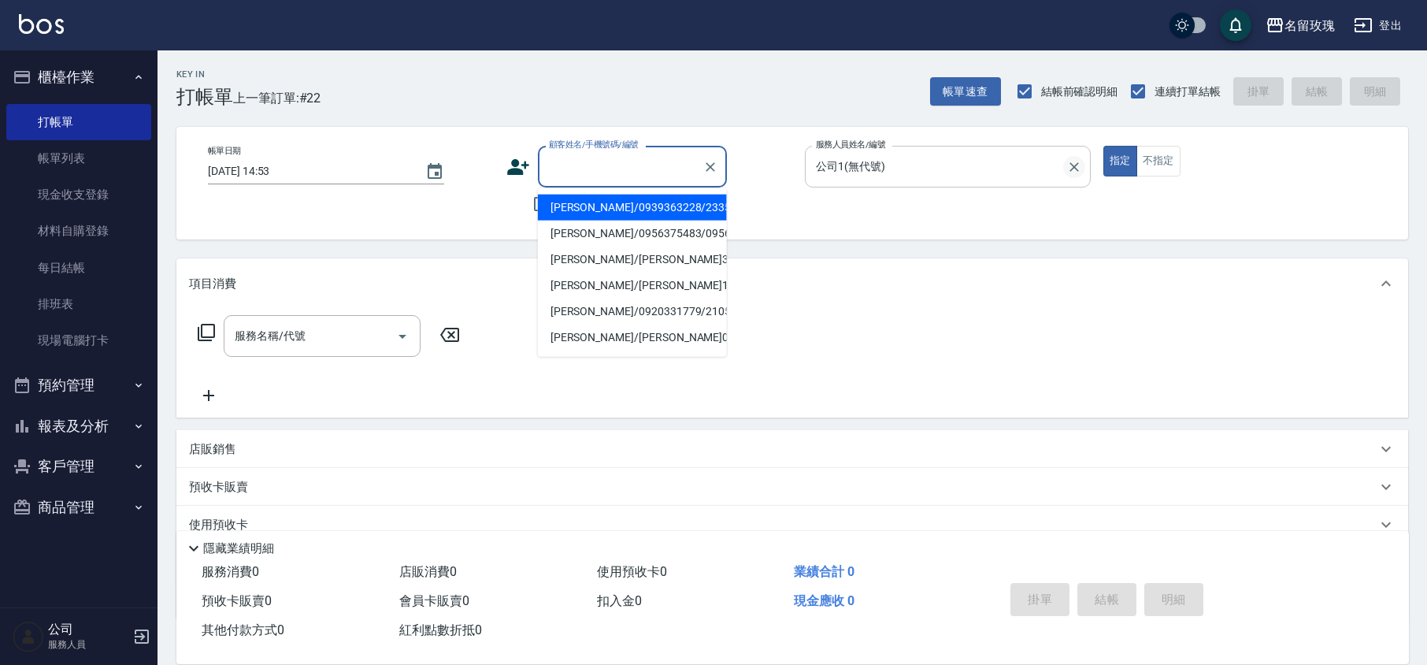
click at [1076, 171] on icon "Clear" at bounding box center [1074, 167] width 16 height 16
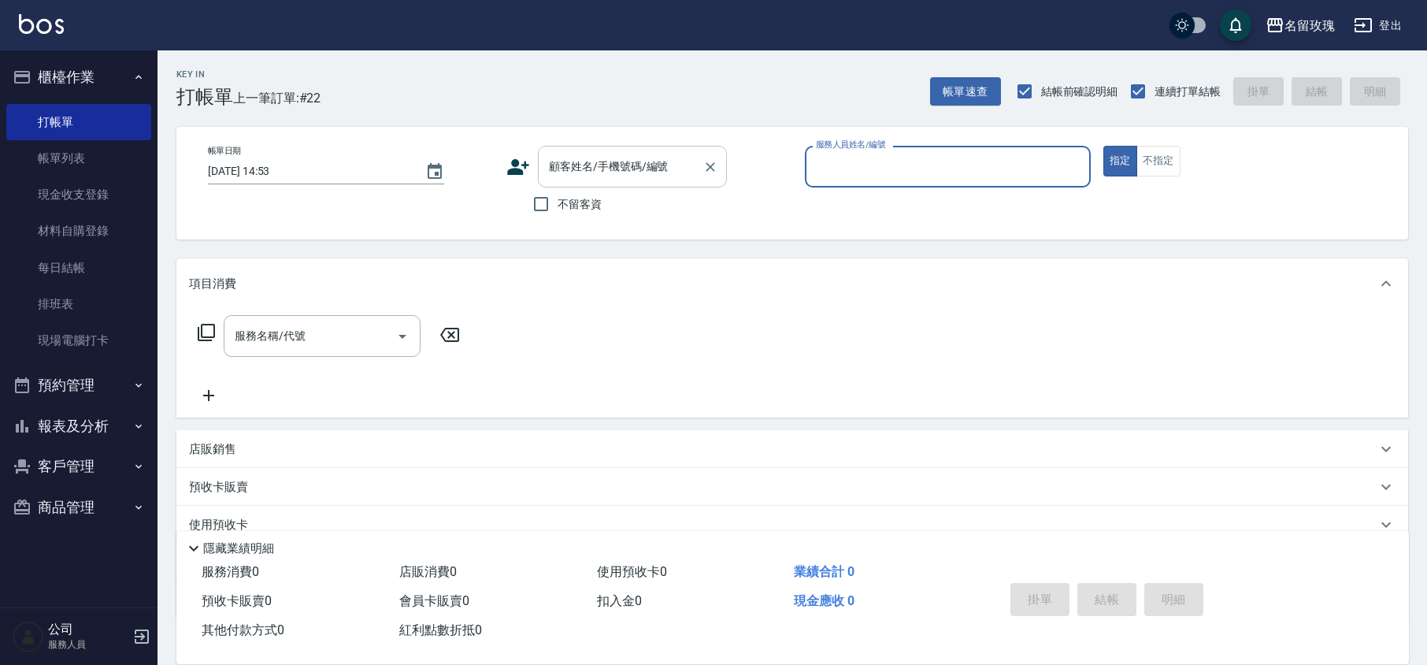
click at [592, 165] on input "顧客姓名/手機號碼/編號" at bounding box center [620, 167] width 151 height 28
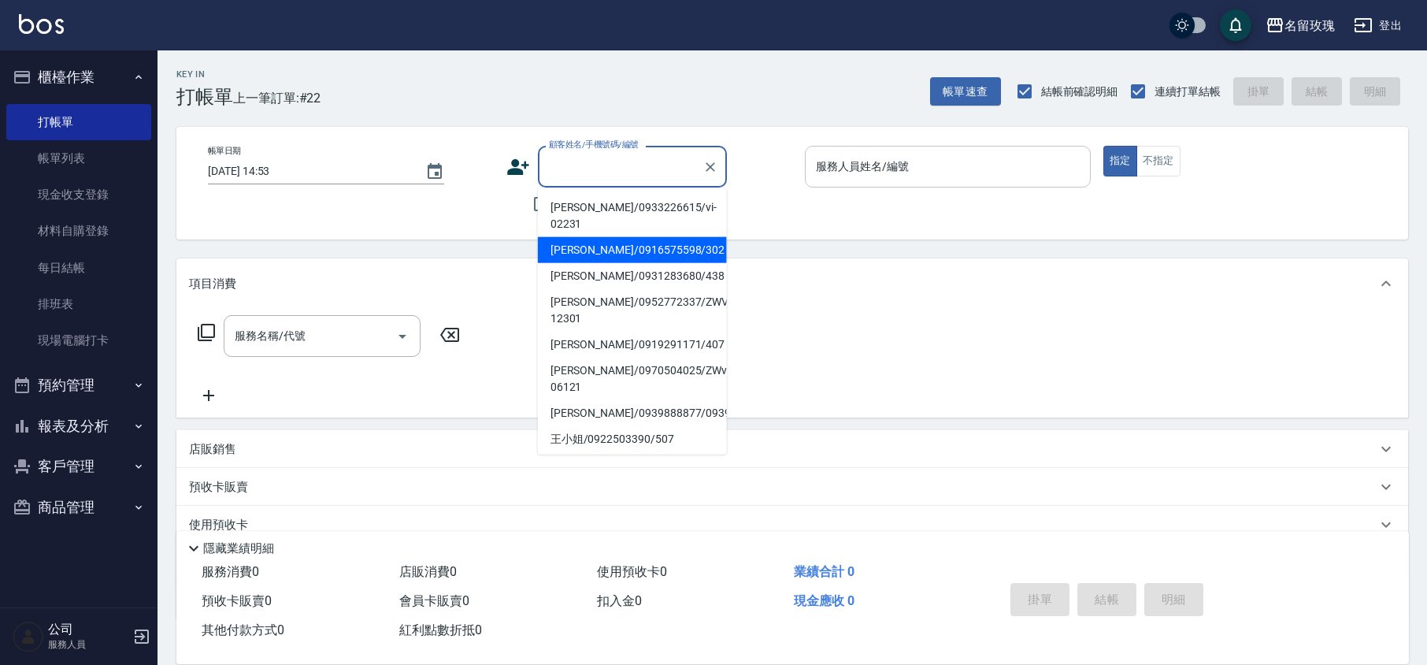
click at [764, 214] on div "顧客姓名/手機號碼/編號 顧客姓名/手機號碼/編號 不留客資" at bounding box center [649, 183] width 286 height 75
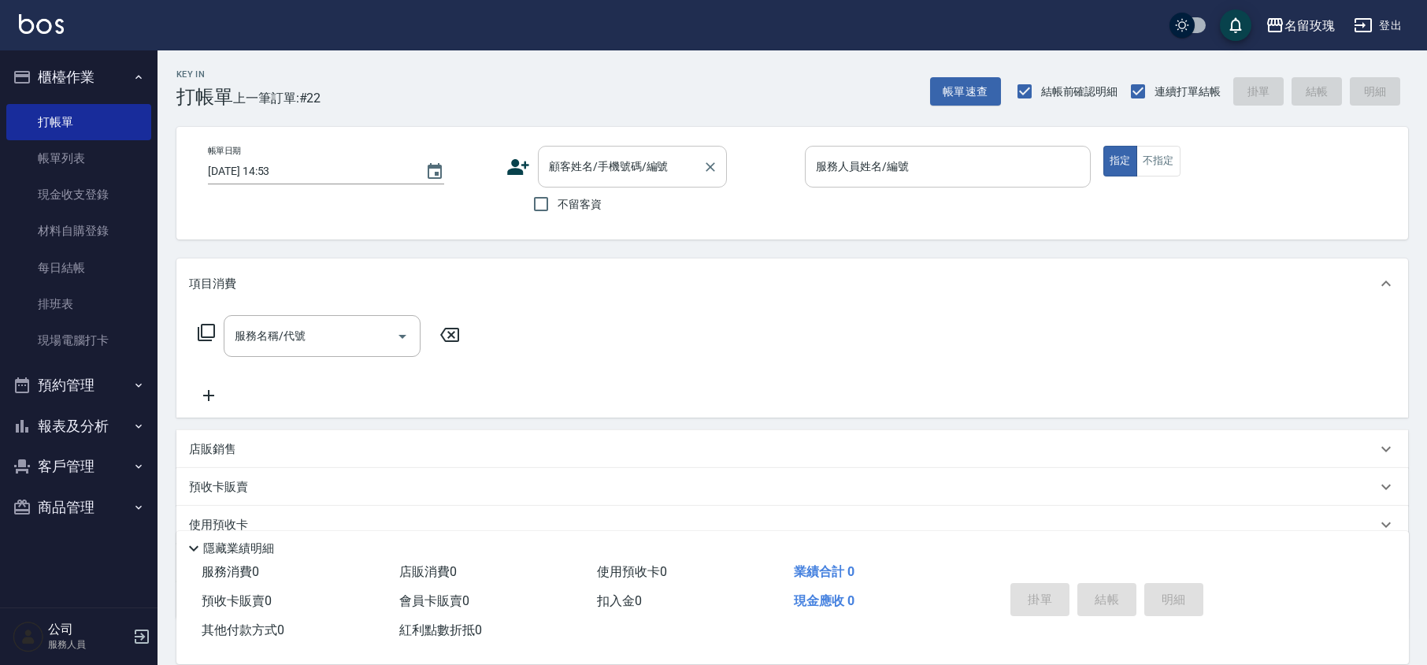
click at [608, 184] on div "顧客姓名/手機號碼/編號" at bounding box center [632, 167] width 189 height 42
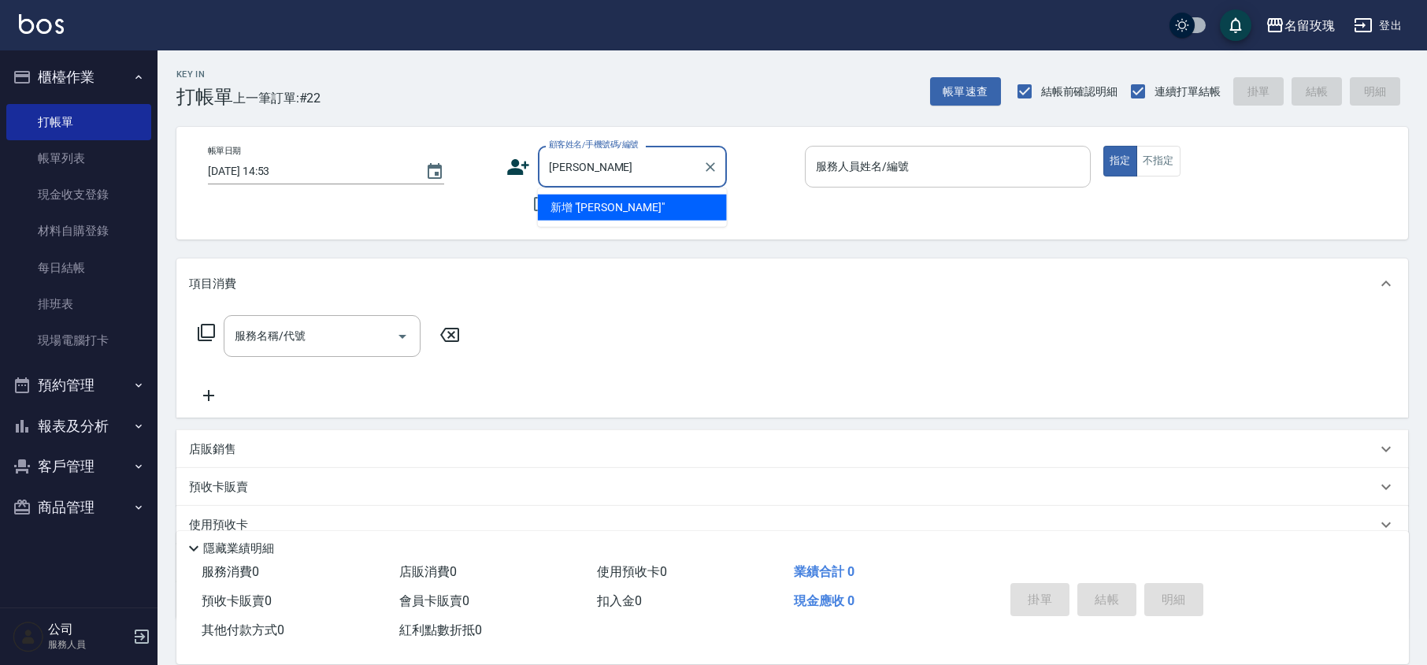
type input "張"
